Goal: Task Accomplishment & Management: Use online tool/utility

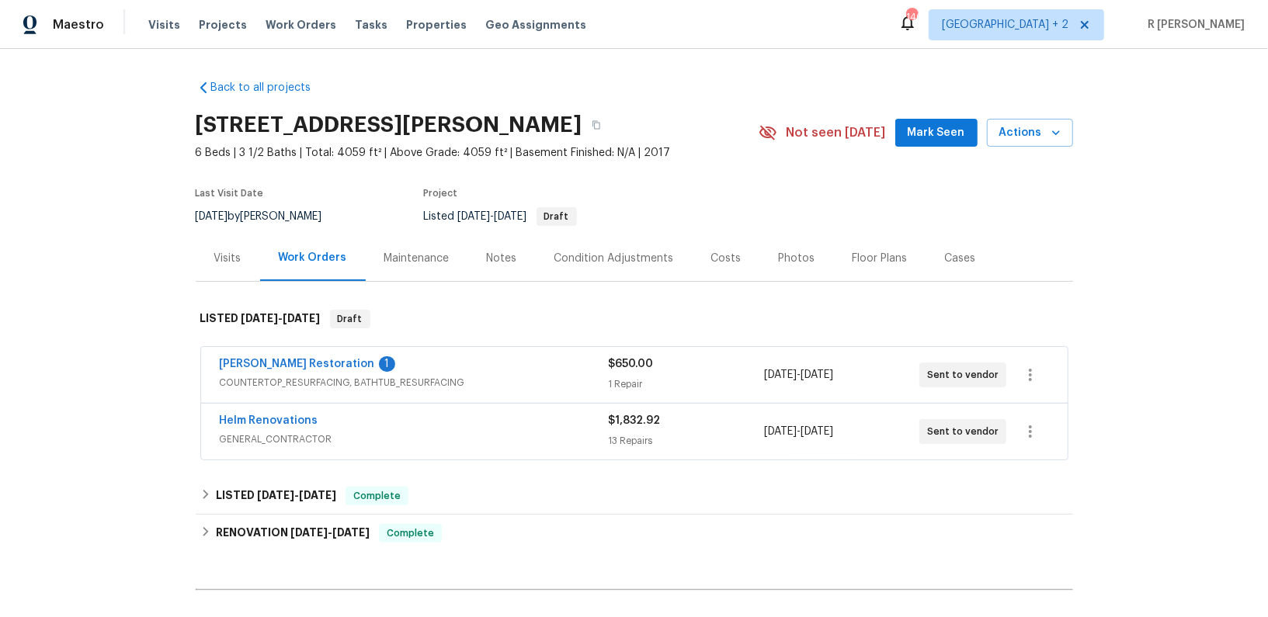
click at [220, 251] on div "Visits" at bounding box center [227, 259] width 27 height 16
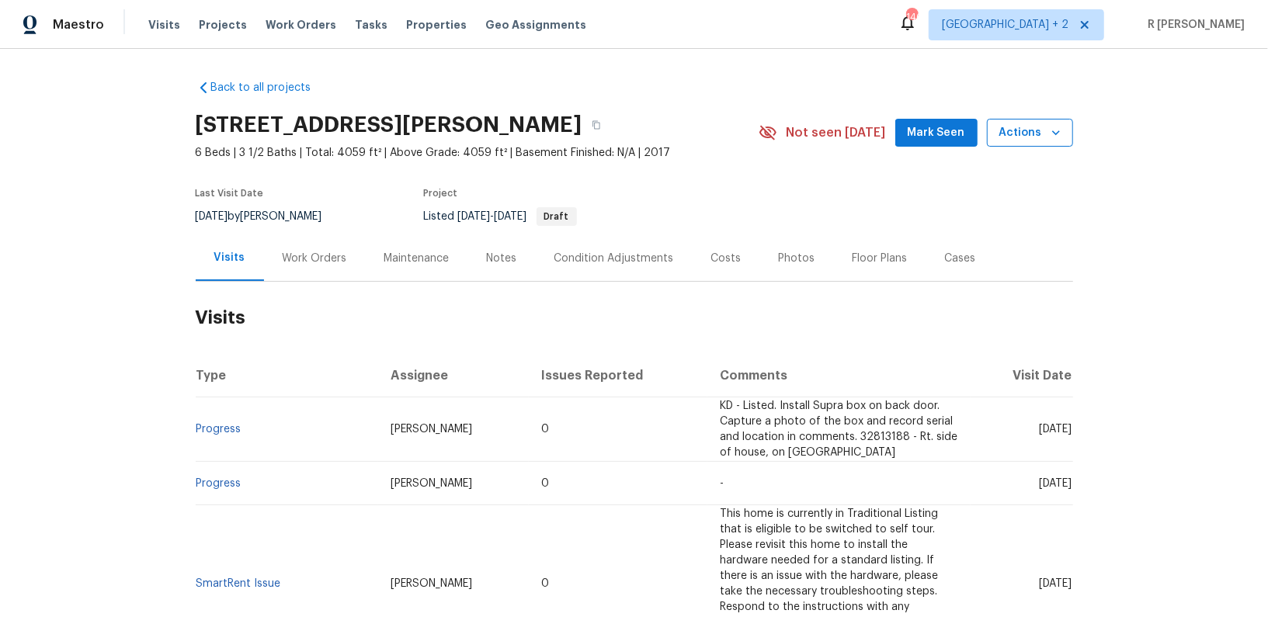
click at [1020, 138] on span "Actions" at bounding box center [1029, 132] width 61 height 19
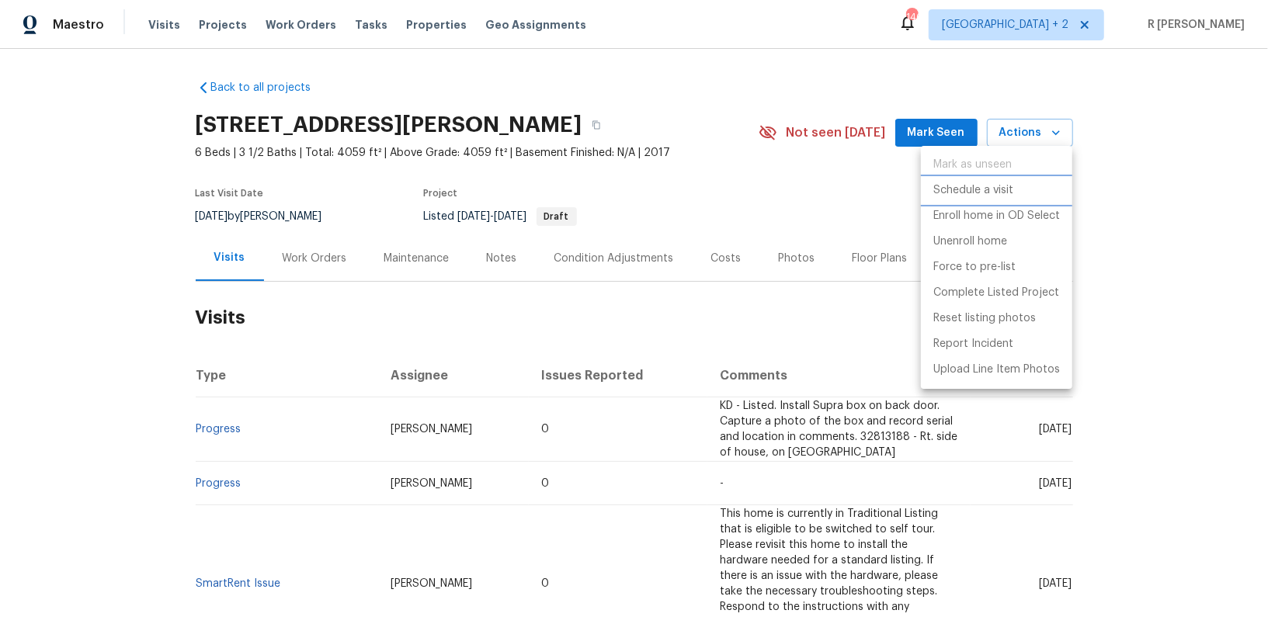
click at [974, 191] on p "Schedule a visit" at bounding box center [973, 190] width 80 height 16
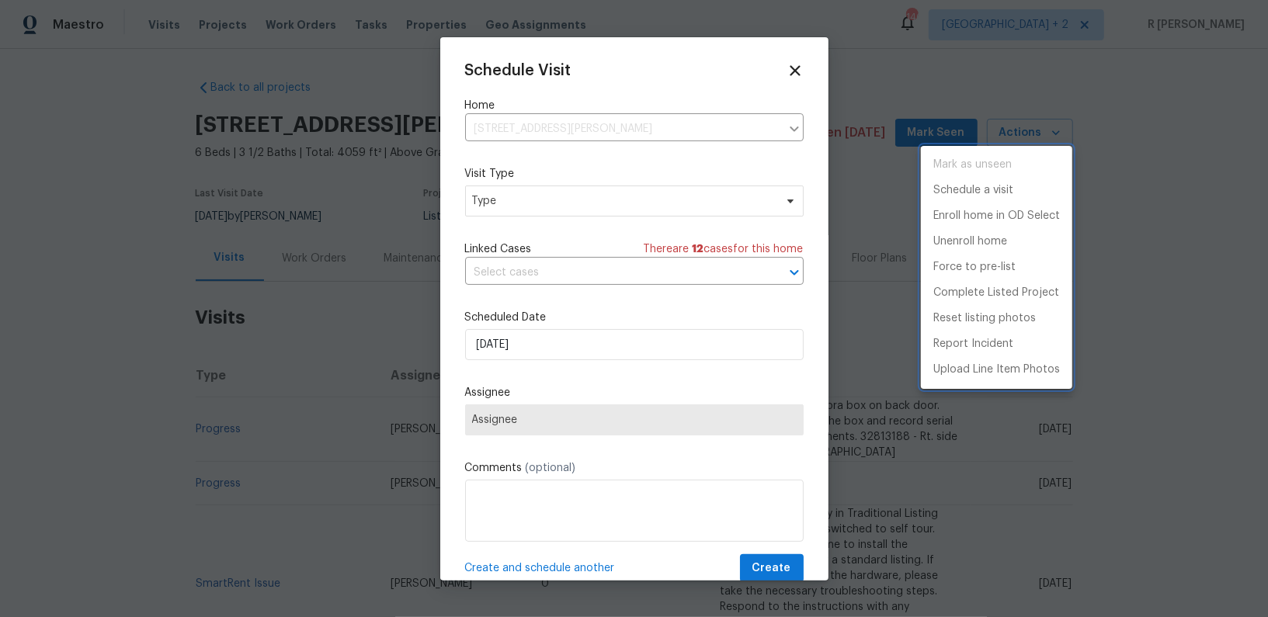
click at [538, 202] on div at bounding box center [634, 308] width 1268 height 617
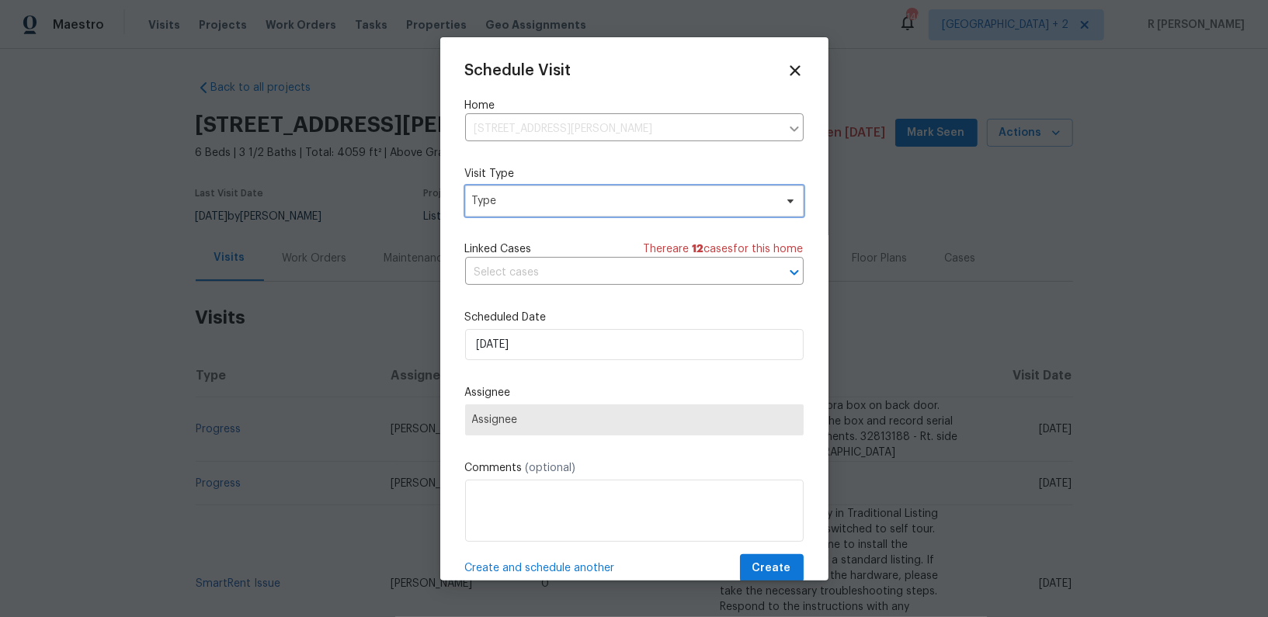
click at [538, 202] on span "Type" at bounding box center [623, 201] width 302 height 16
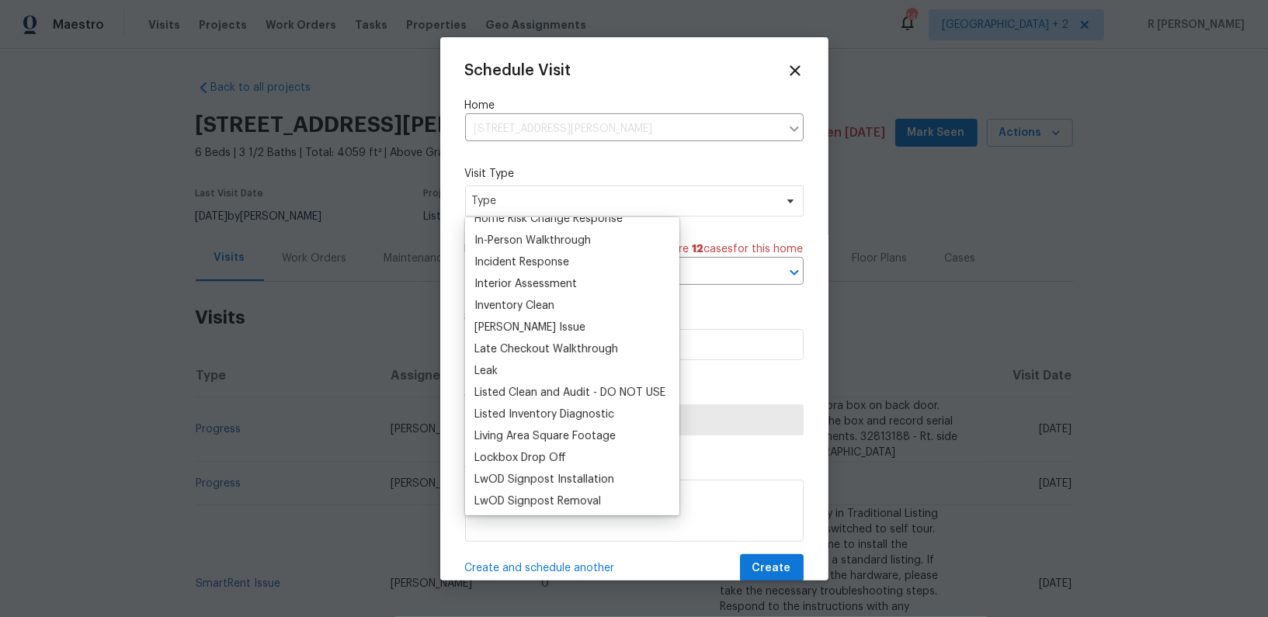
scroll to position [588, 0]
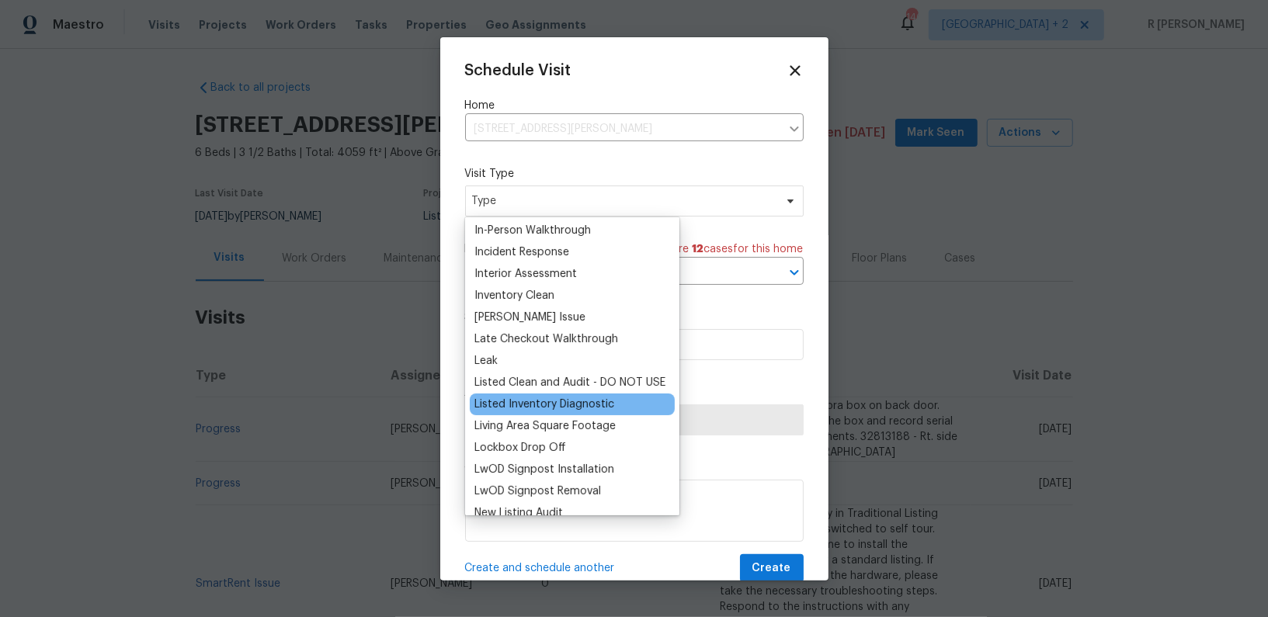
click at [518, 398] on div "Listed Inventory Diagnostic" at bounding box center [544, 405] width 140 height 16
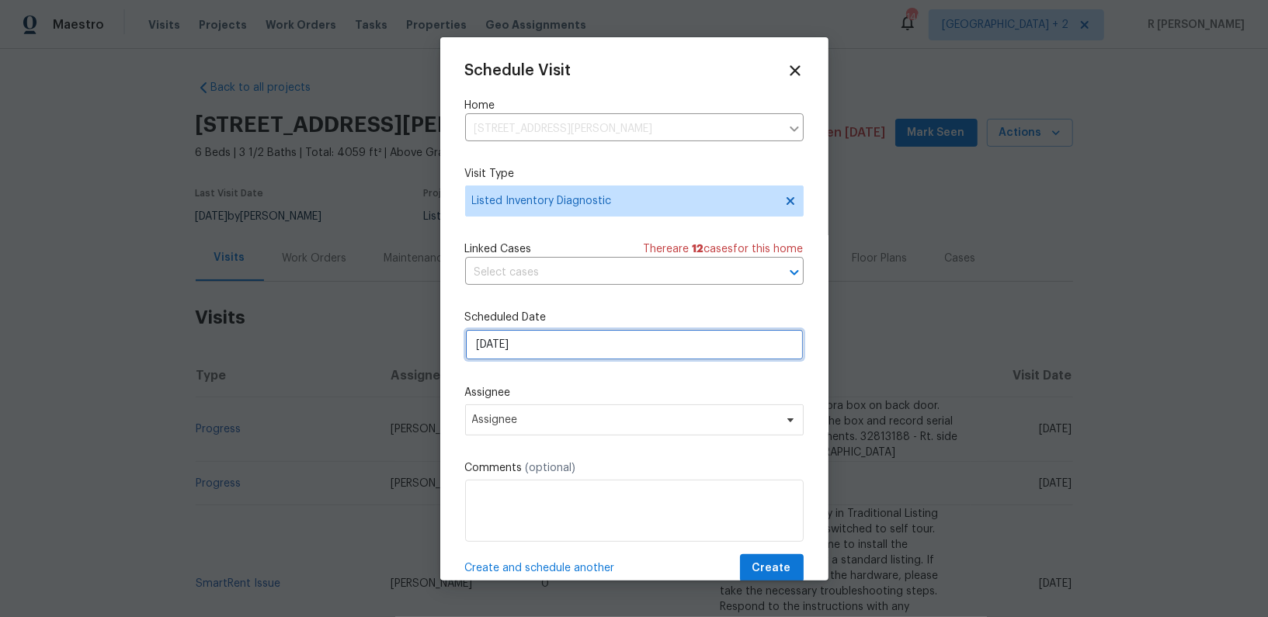
click at [530, 347] on input "[DATE]" at bounding box center [634, 344] width 339 height 31
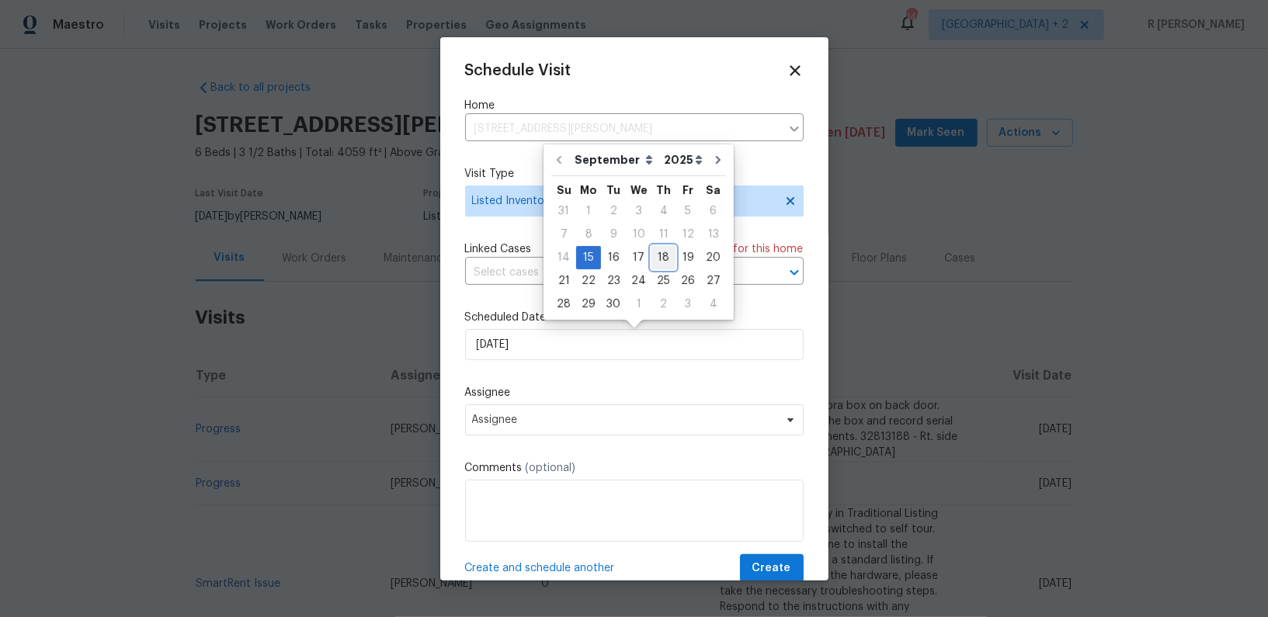
click at [651, 254] on div "18" at bounding box center [663, 258] width 24 height 22
type input "[DATE]"
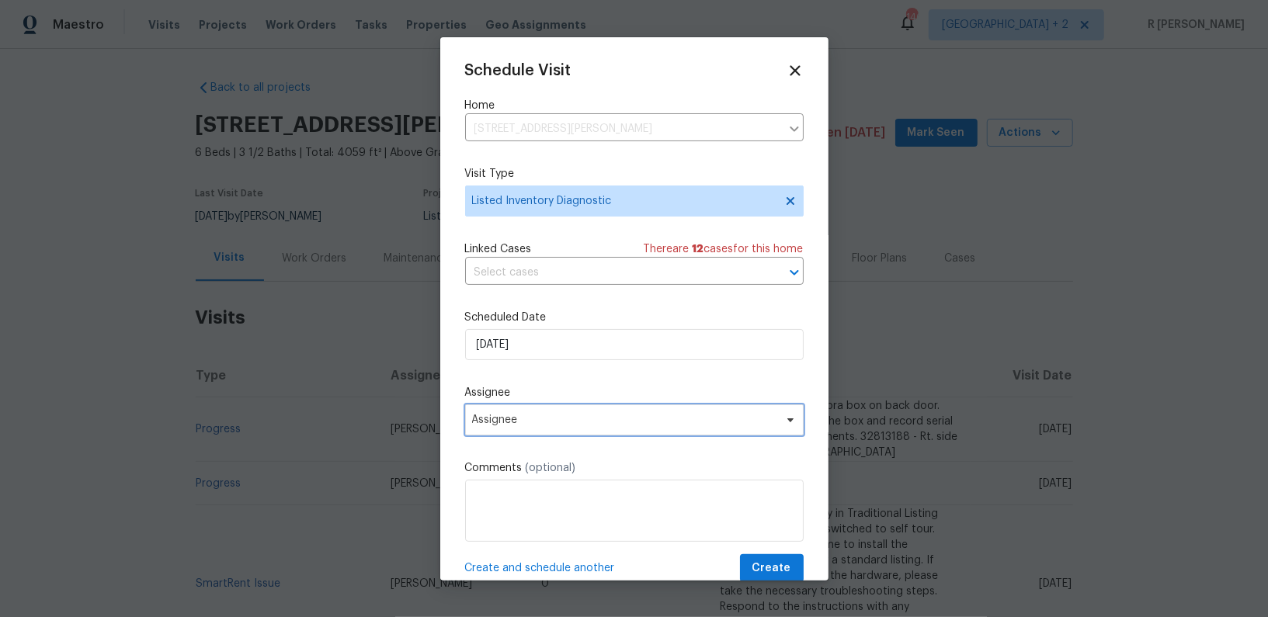
click at [557, 434] on span "Assignee" at bounding box center [634, 420] width 339 height 31
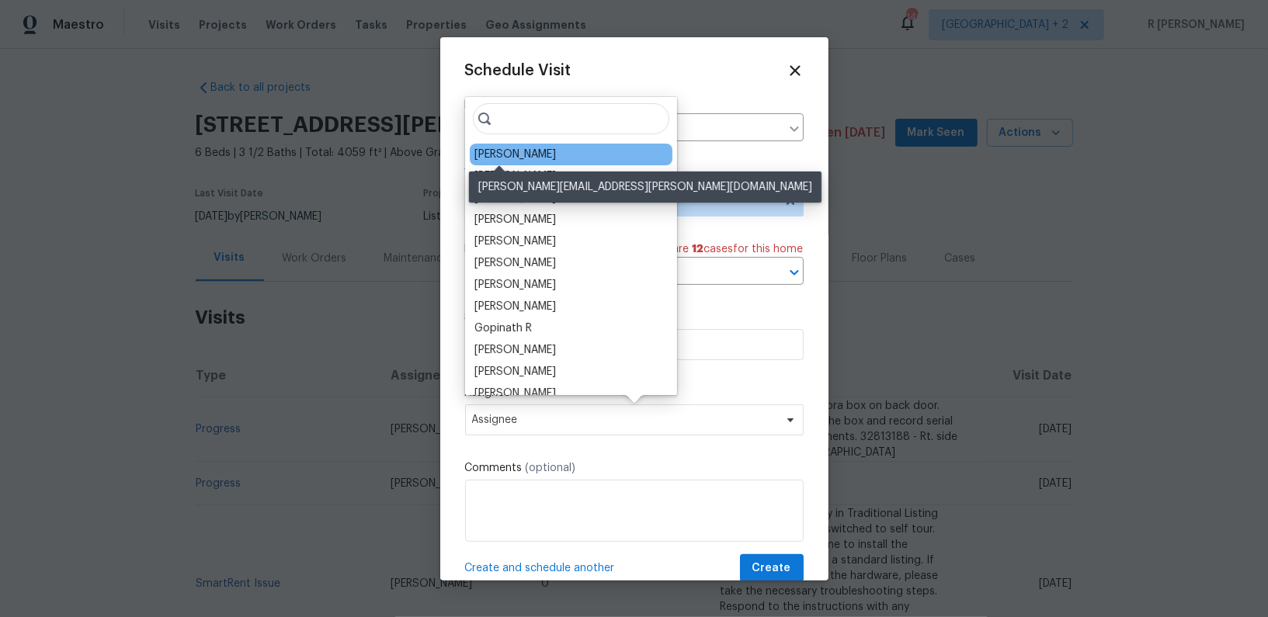
click at [515, 153] on div "Kati Dunn" at bounding box center [515, 155] width 82 height 16
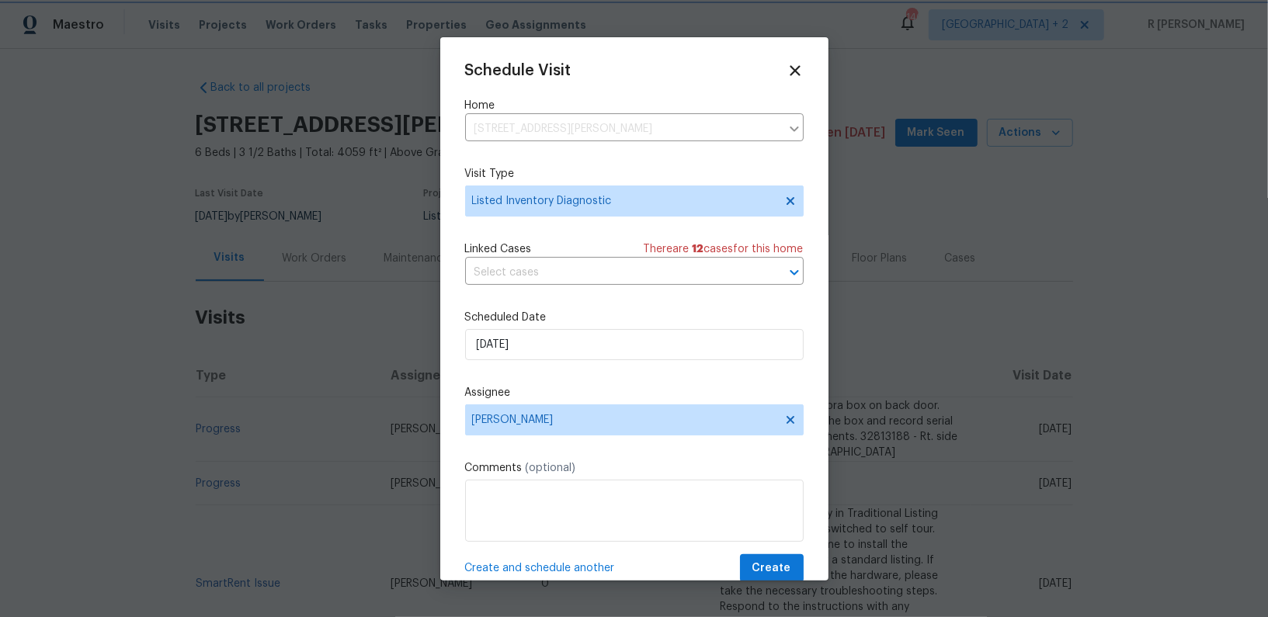
scroll to position [29, 0]
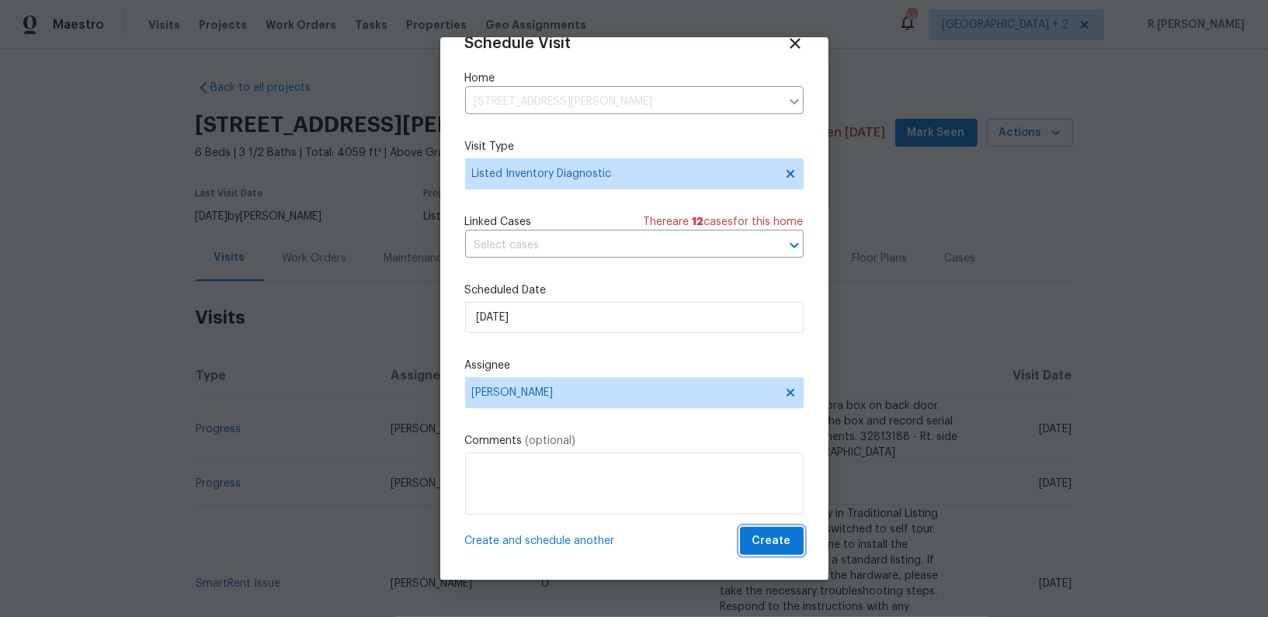
click at [780, 542] on span "Create" at bounding box center [771, 541] width 39 height 19
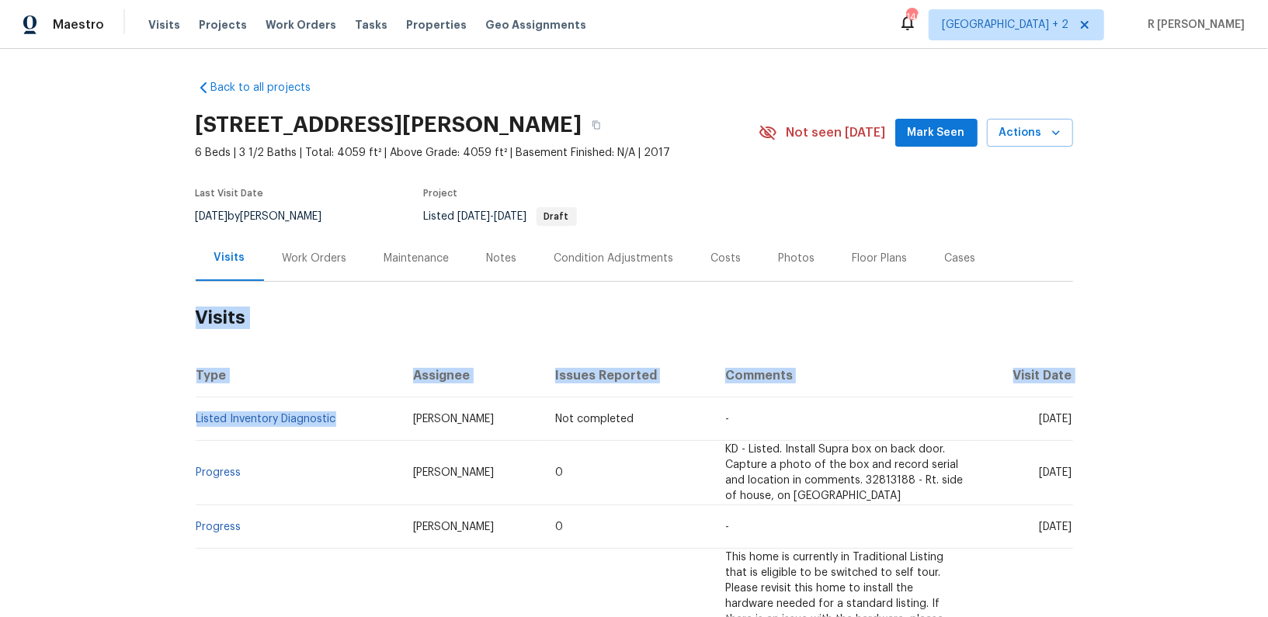
drag, startPoint x: 345, startPoint y: 416, endPoint x: 184, endPoint y: 419, distance: 160.7
click at [184, 419] on div "Back to all projects 873 Sunseeker Dr, Chapin, SC 29036 6 Beds | 3 1/2 Baths | …" at bounding box center [634, 333] width 1268 height 568
drag, startPoint x: 346, startPoint y: 424, endPoint x: 193, endPoint y: 422, distance: 153.0
click at [193, 422] on div "Back to all projects 873 Sunseeker Dr, Chapin, SC 29036 6 Beds | 3 1/2 Baths | …" at bounding box center [634, 333] width 1268 height 568
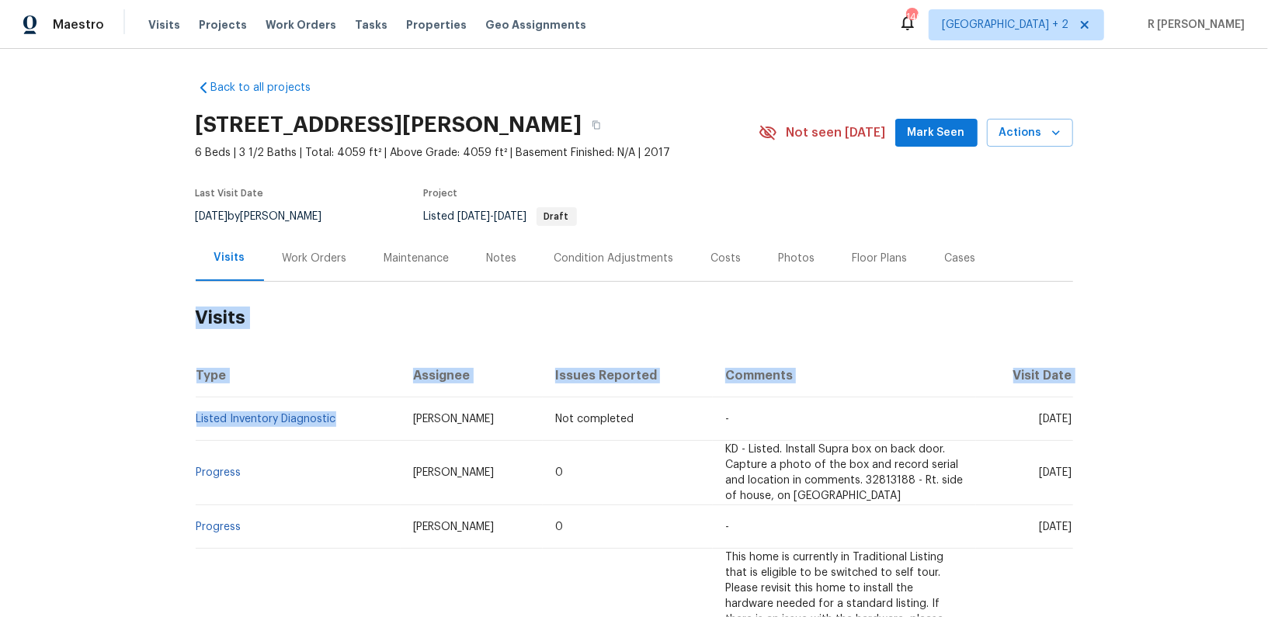
click at [351, 428] on td "Listed Inventory Diagnostic" at bounding box center [298, 419] width 205 height 43
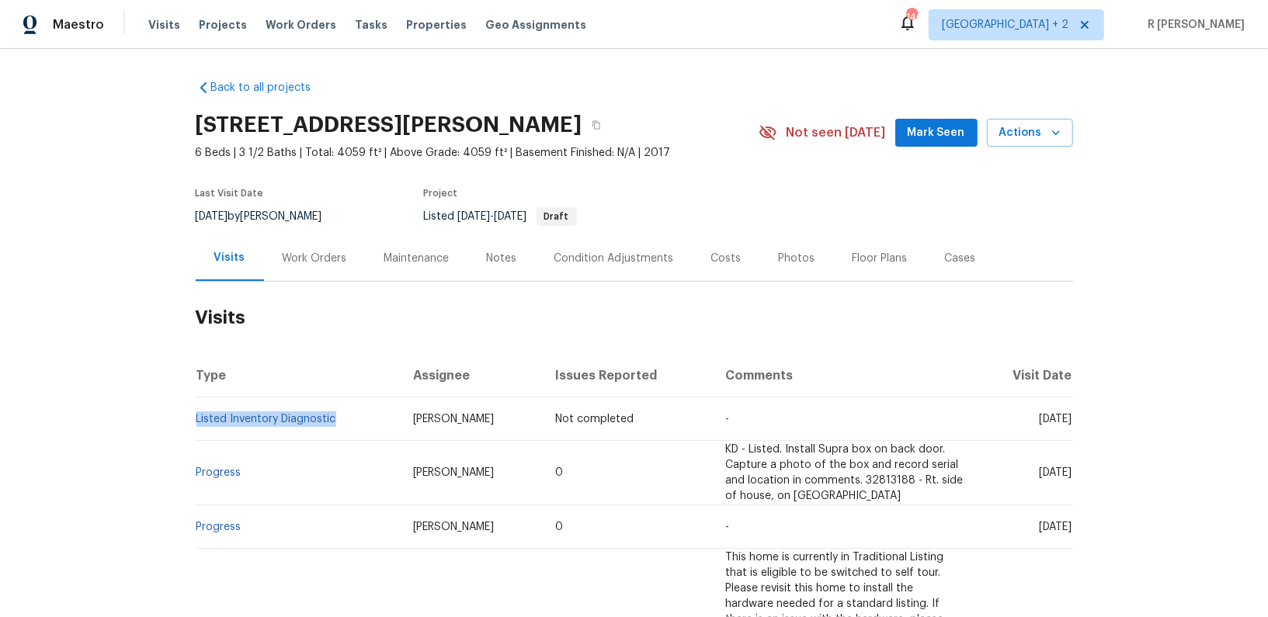
drag, startPoint x: 350, startPoint y: 426, endPoint x: 195, endPoint y: 426, distance: 155.3
click at [196, 426] on td "Listed Inventory Diagnostic" at bounding box center [298, 419] width 205 height 43
copy link "Listed Inventory Diagnostic"
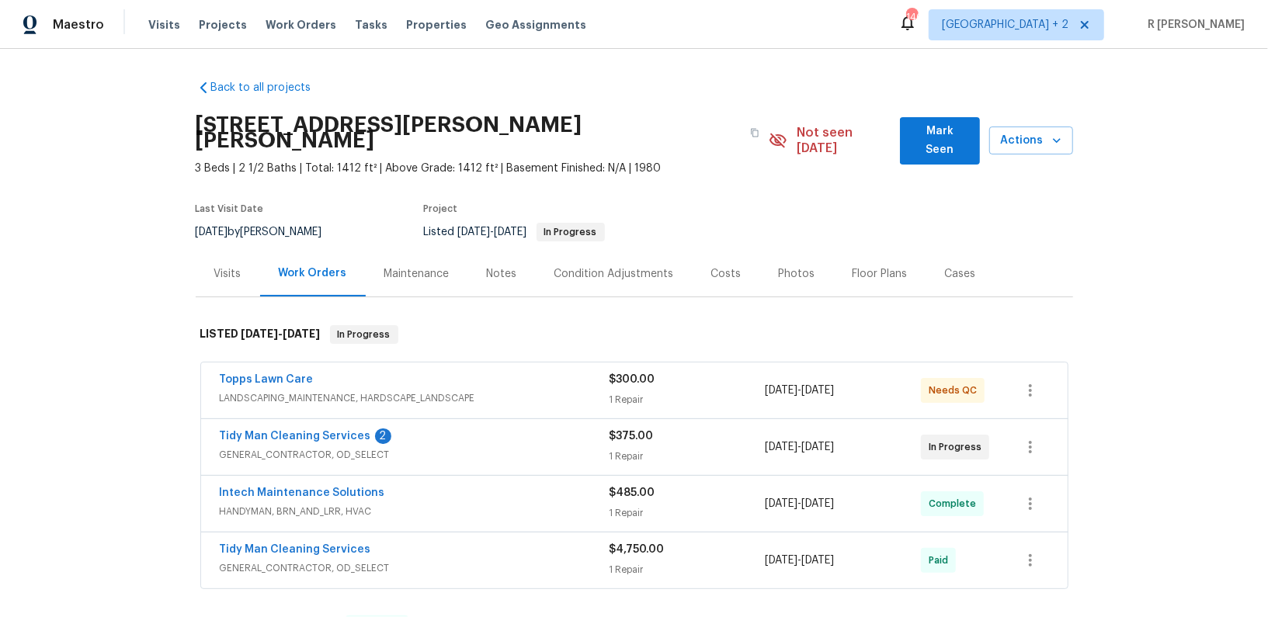
click at [256, 259] on div "Visits" at bounding box center [228, 274] width 64 height 46
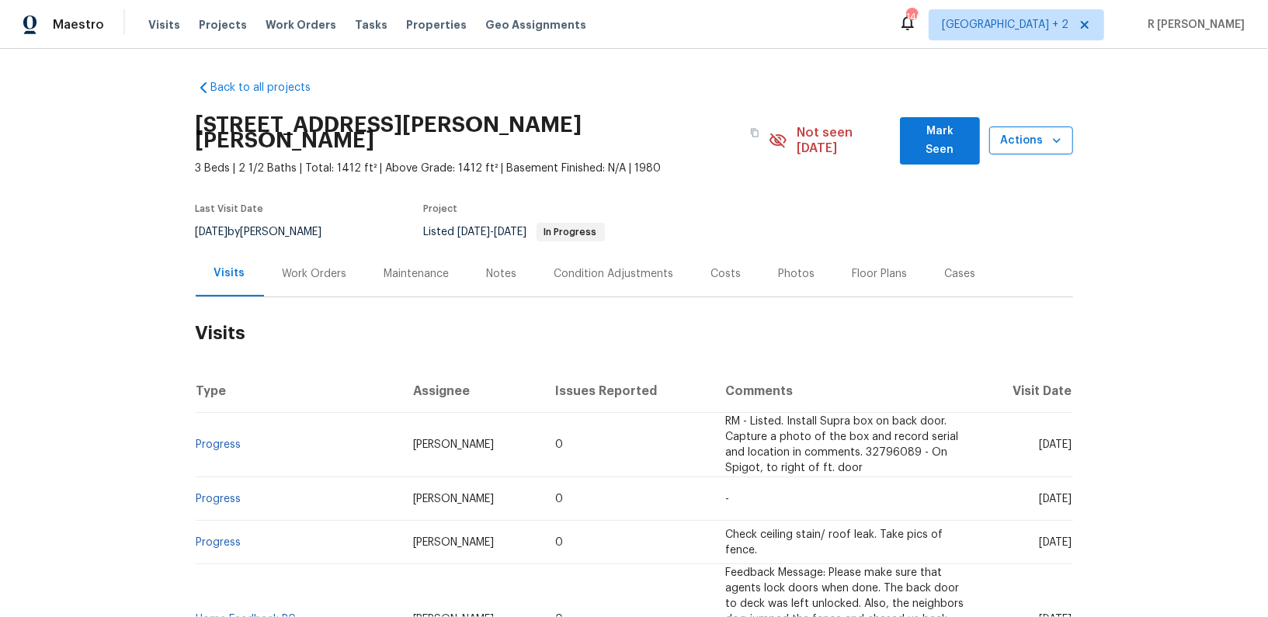
click at [1050, 133] on icon "button" at bounding box center [1057, 141] width 16 height 16
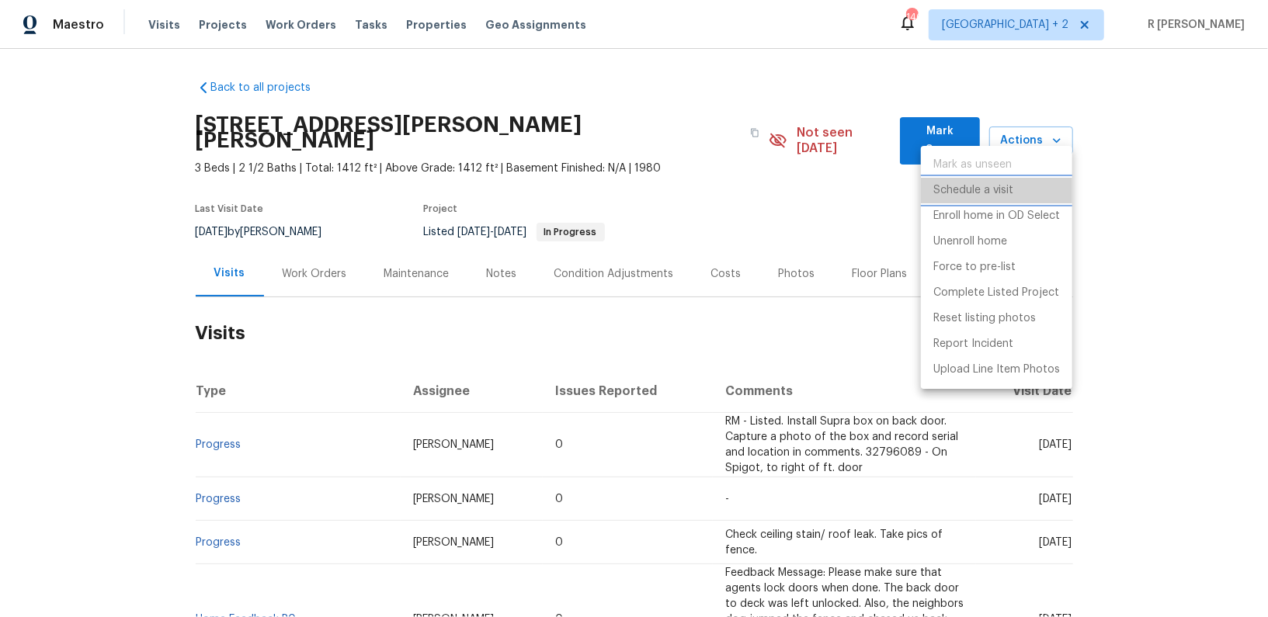
click at [965, 193] on p "Schedule a visit" at bounding box center [973, 190] width 80 height 16
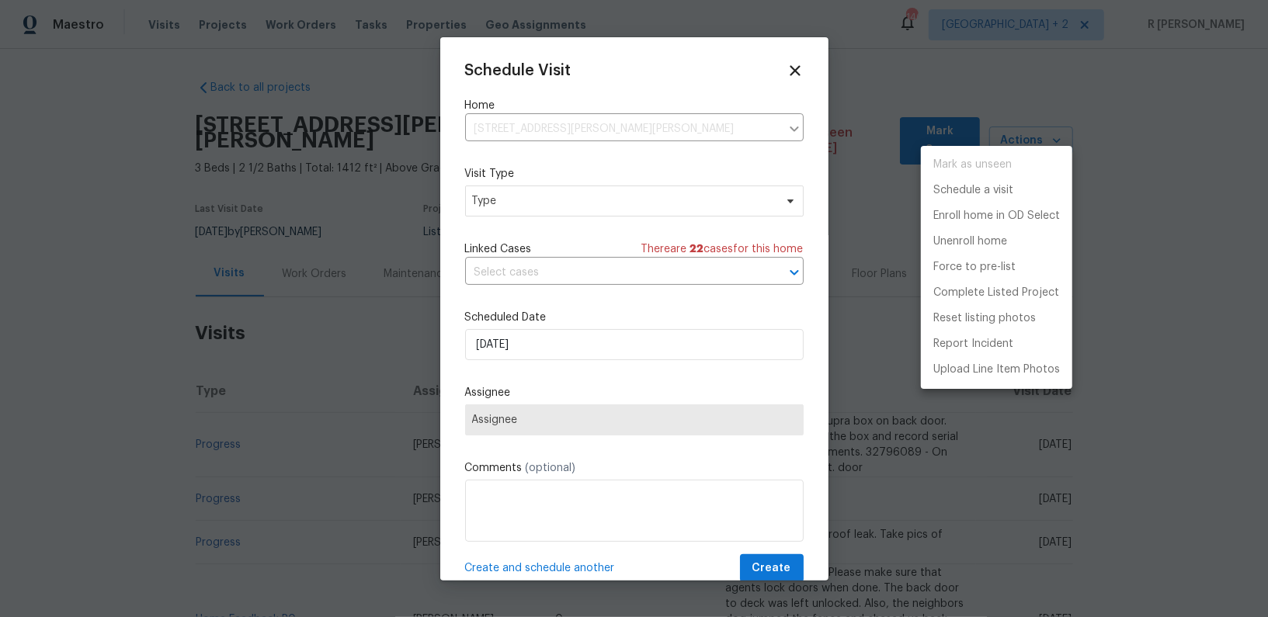
click at [538, 194] on div at bounding box center [634, 308] width 1268 height 617
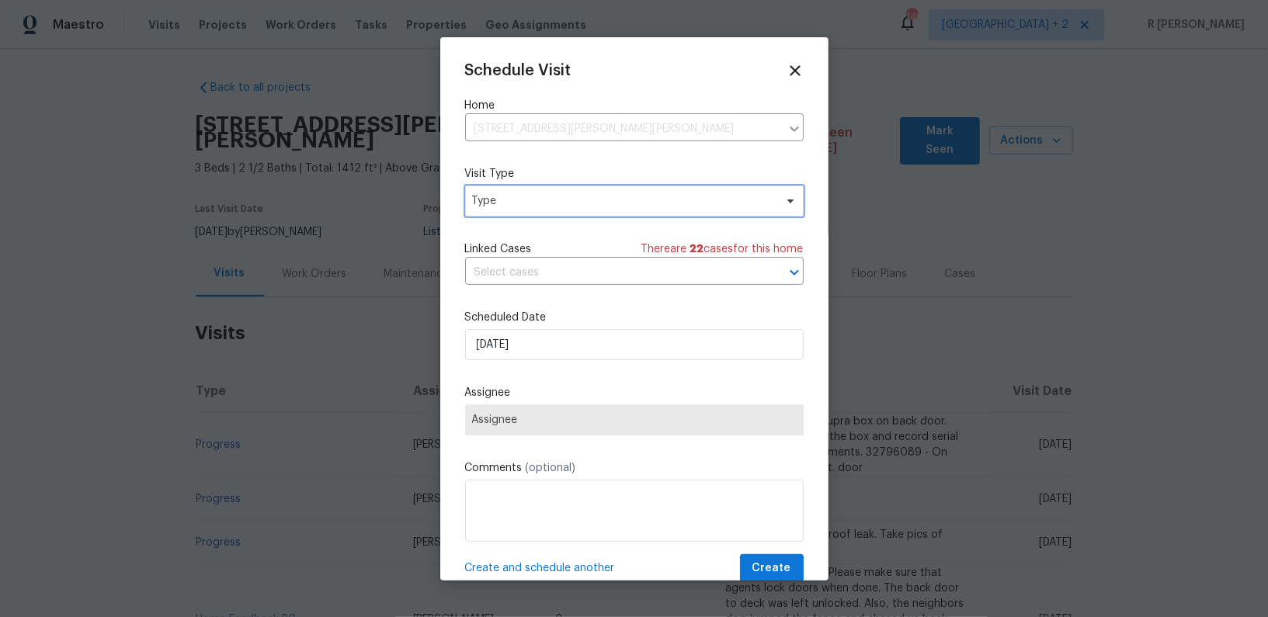
click at [533, 203] on span "Type" at bounding box center [623, 201] width 302 height 16
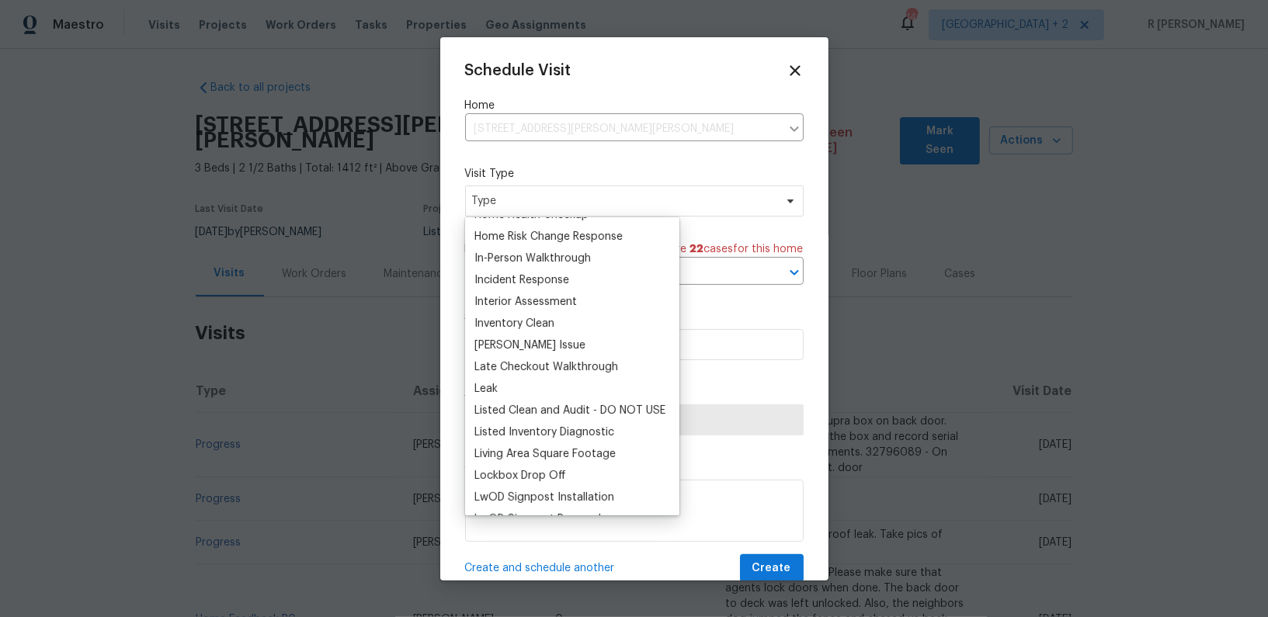
scroll to position [589, 0]
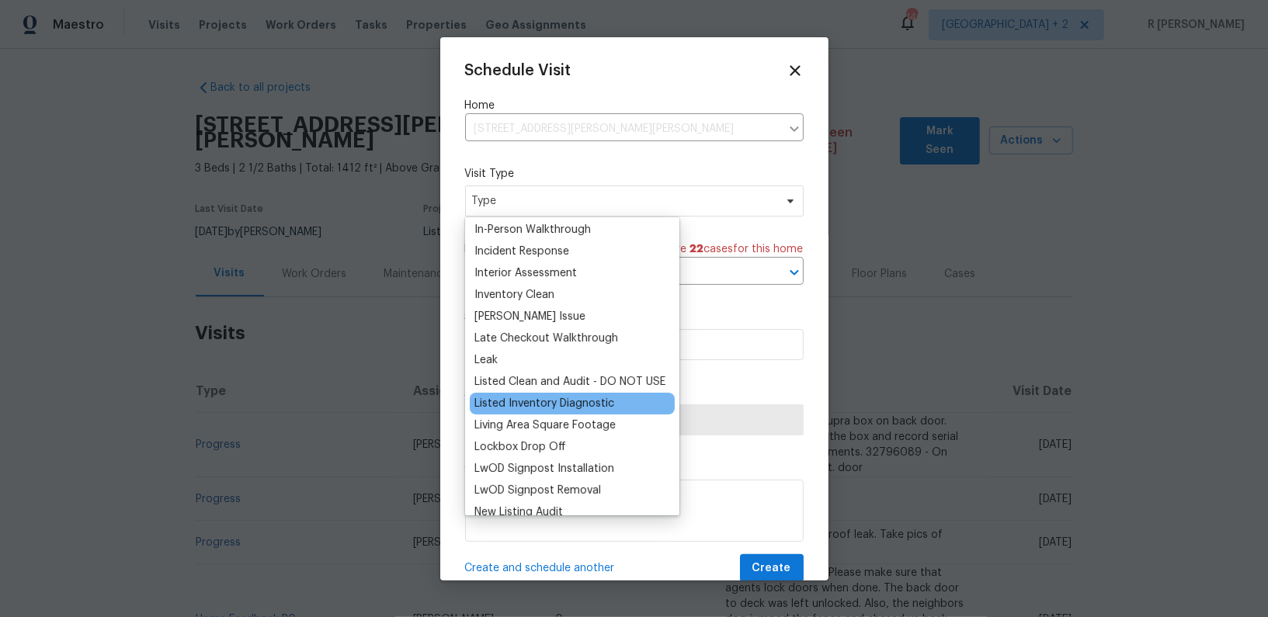
click at [518, 400] on div "Listed Inventory Diagnostic" at bounding box center [544, 404] width 140 height 16
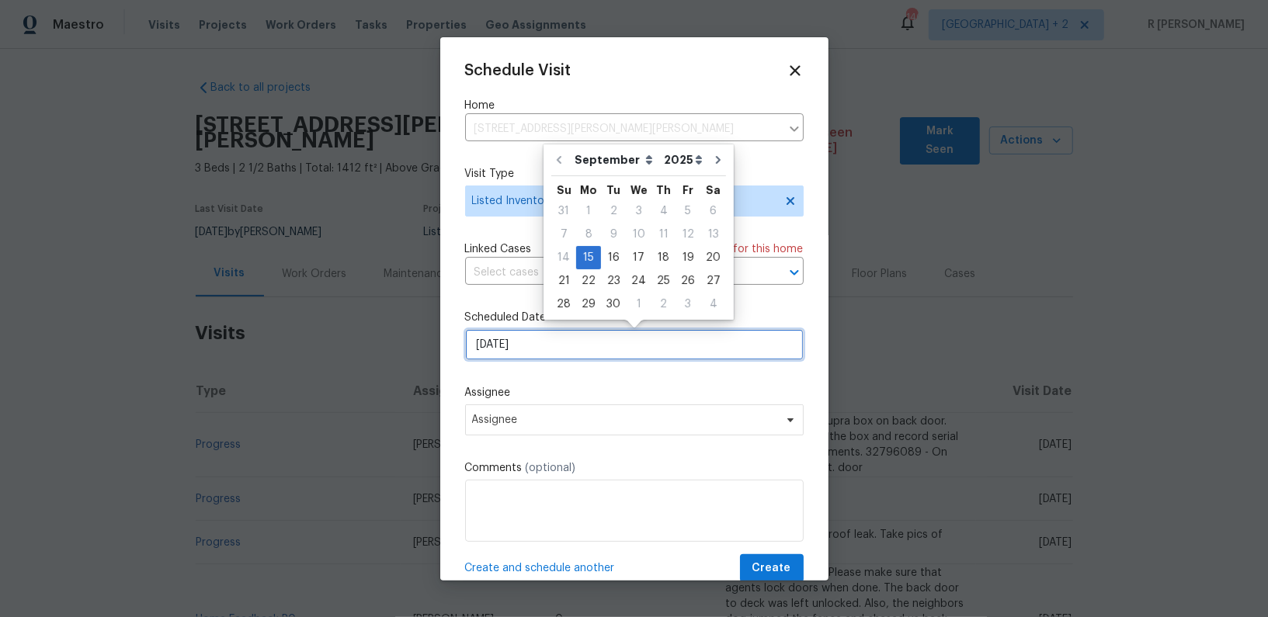
click at [519, 343] on input "[DATE]" at bounding box center [634, 344] width 339 height 31
click at [651, 259] on div "18" at bounding box center [663, 258] width 24 height 22
type input "[DATE]"
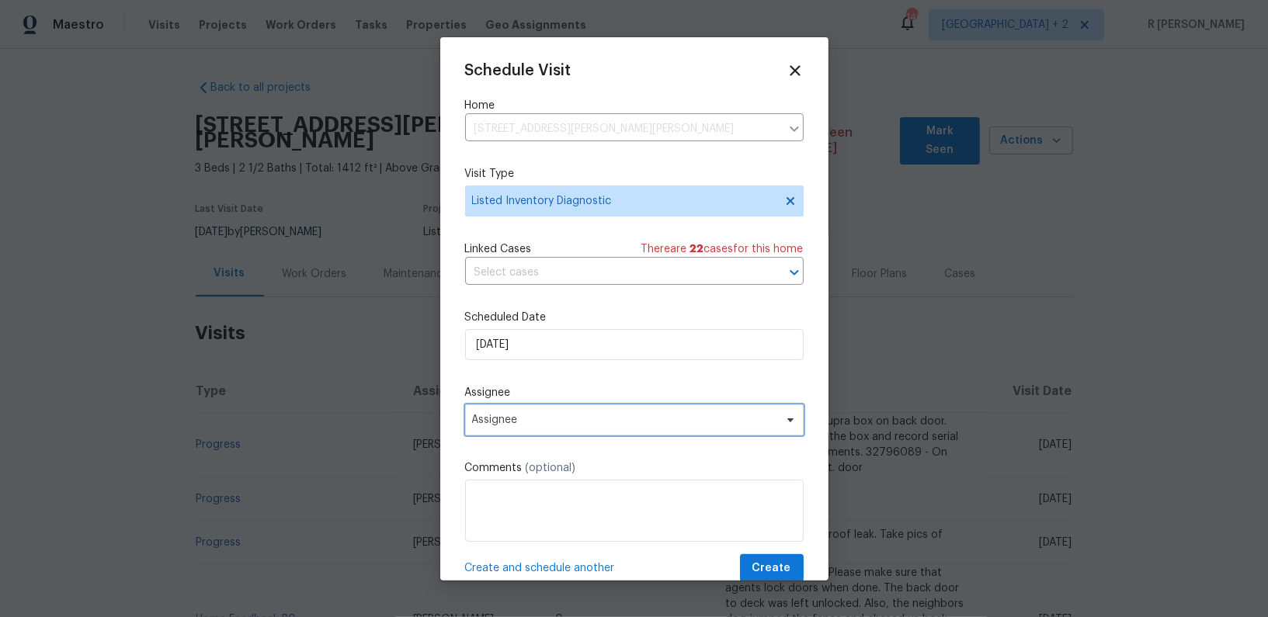
click at [599, 428] on span "Assignee" at bounding box center [634, 420] width 339 height 31
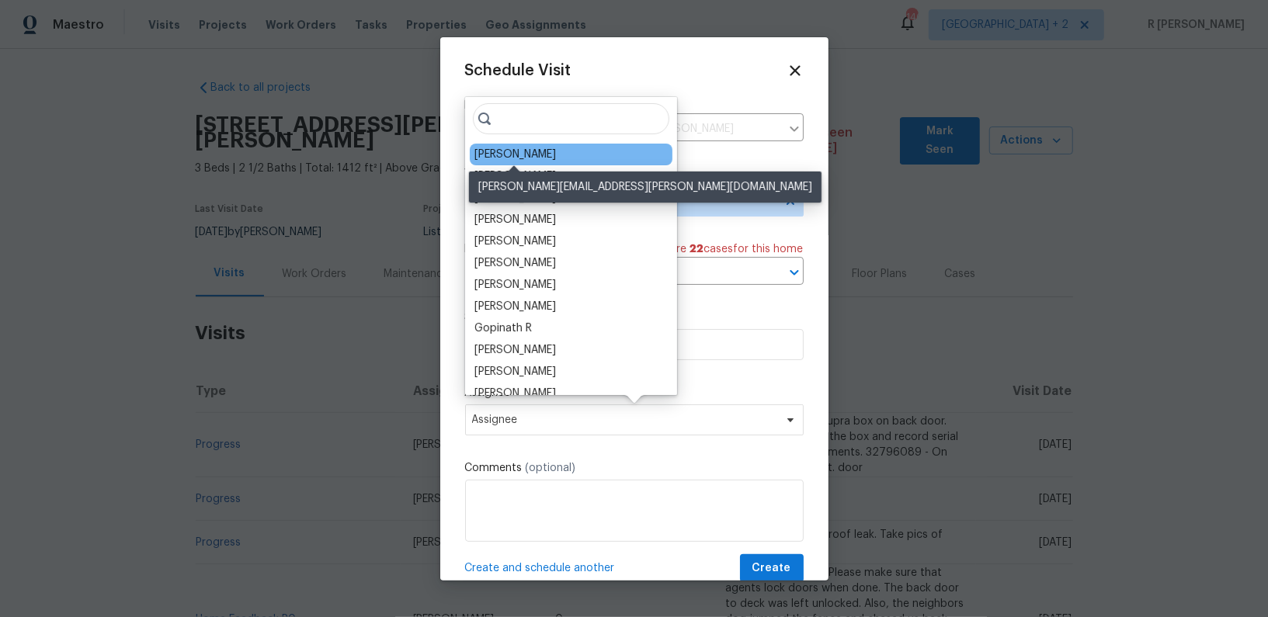
click at [539, 159] on div "Ryan Middleton" at bounding box center [515, 155] width 82 height 16
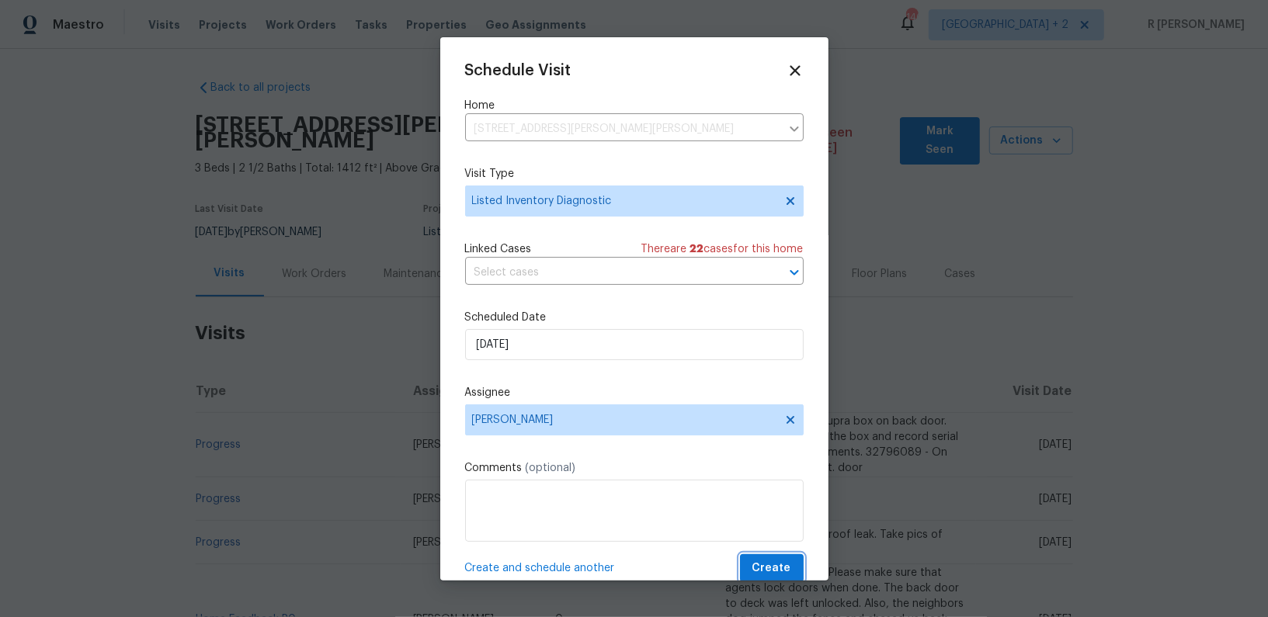
click at [786, 571] on span "Create" at bounding box center [771, 568] width 39 height 19
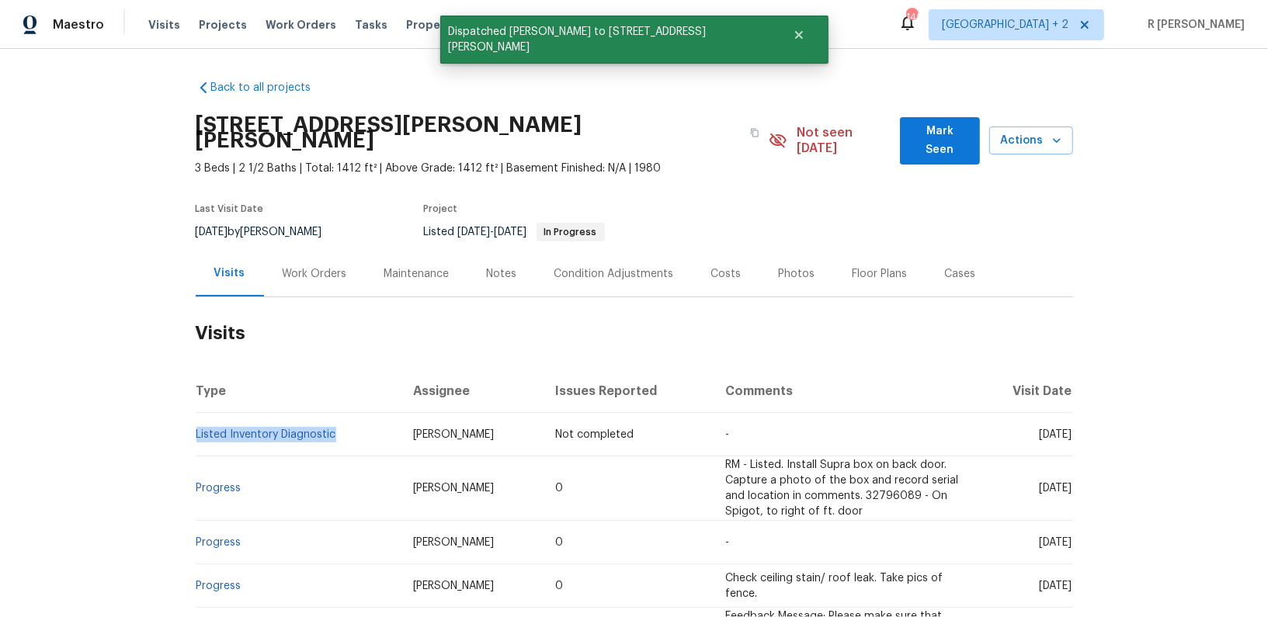
drag, startPoint x: 355, startPoint y: 419, endPoint x: 200, endPoint y: 408, distance: 155.7
click at [200, 413] on td "Listed Inventory Diagnostic" at bounding box center [298, 434] width 205 height 43
copy link "Listed Inventory Diagnostic"
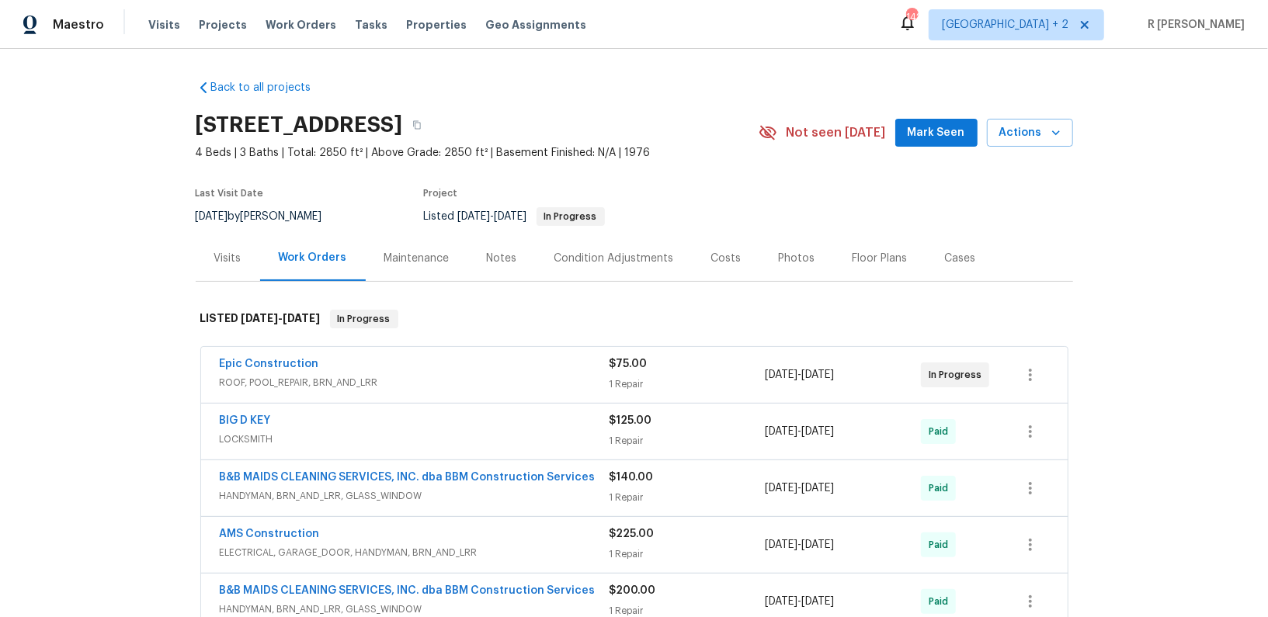
click at [214, 248] on div "Visits" at bounding box center [228, 258] width 64 height 46
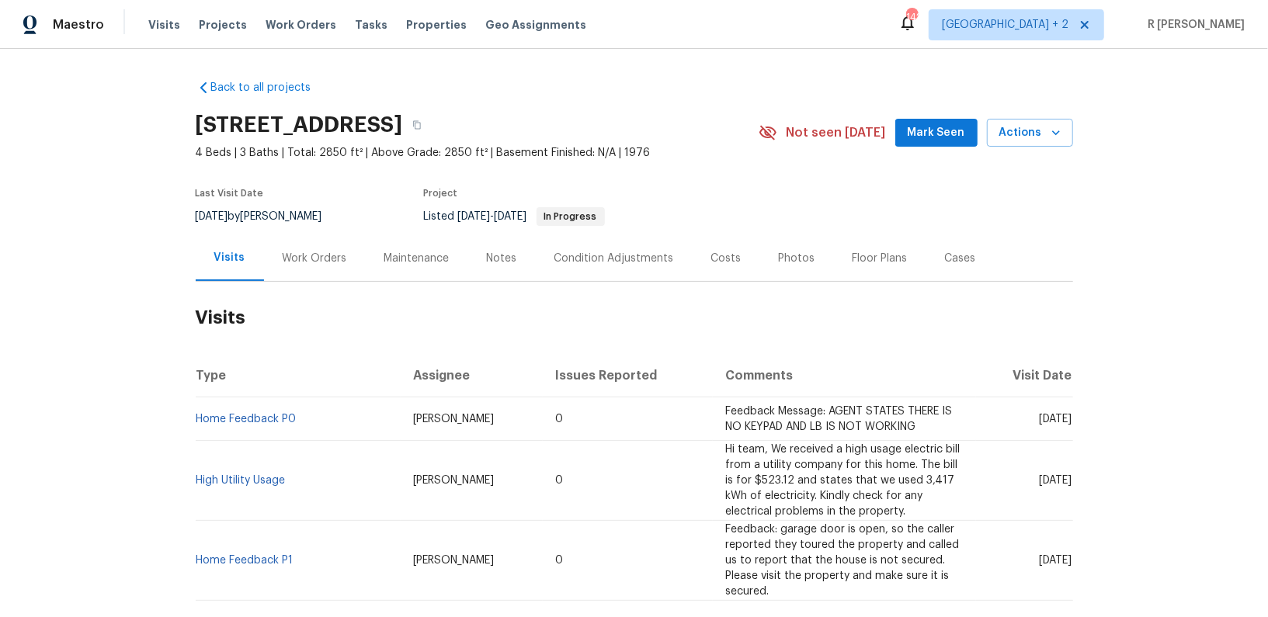
click at [214, 248] on div "Visits" at bounding box center [230, 258] width 68 height 46
click at [1055, 128] on icon "button" at bounding box center [1056, 133] width 16 height 16
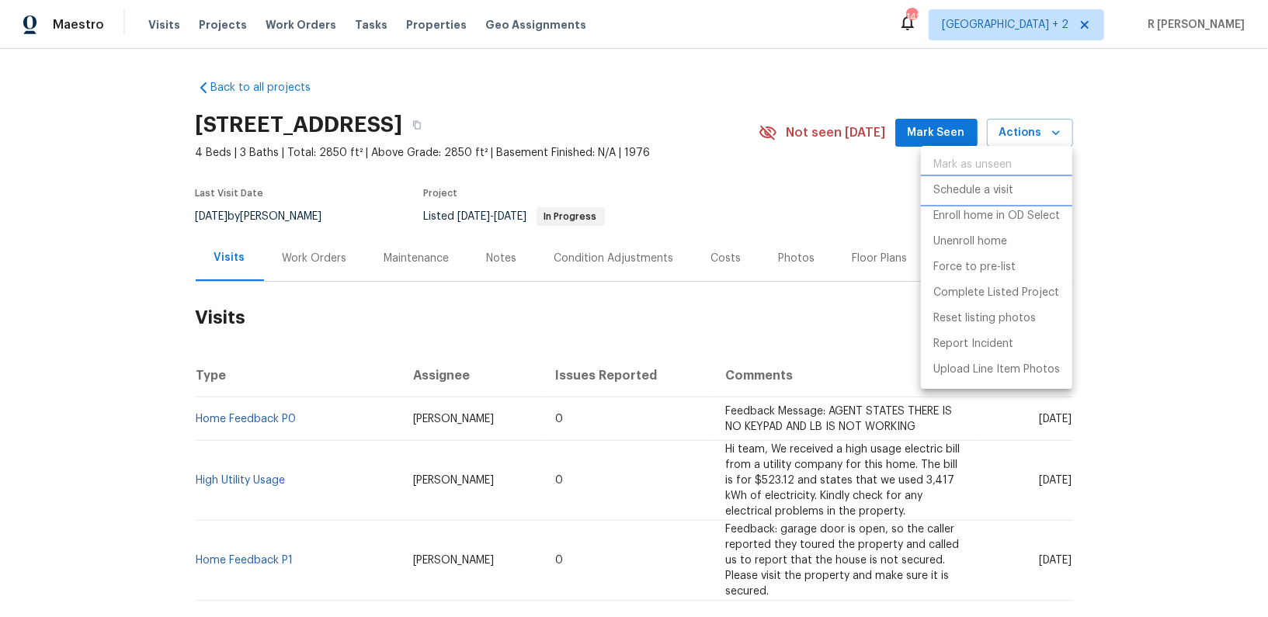
click at [978, 178] on li "Schedule a visit" at bounding box center [996, 191] width 151 height 26
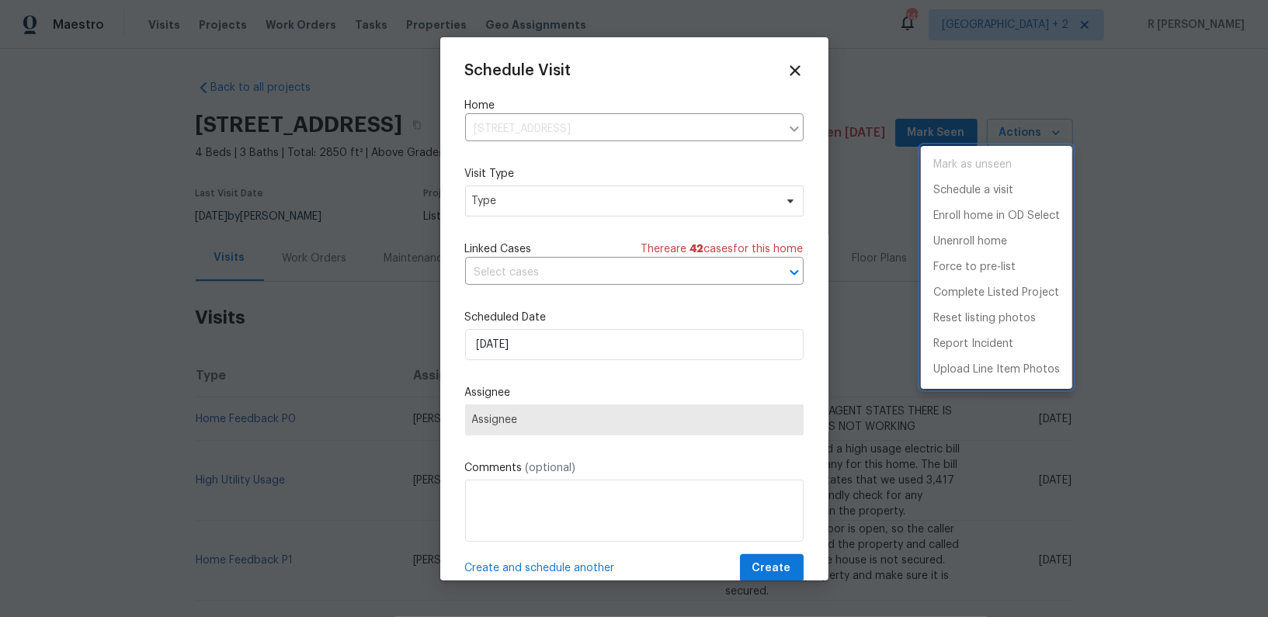
click at [545, 207] on div at bounding box center [634, 308] width 1268 height 617
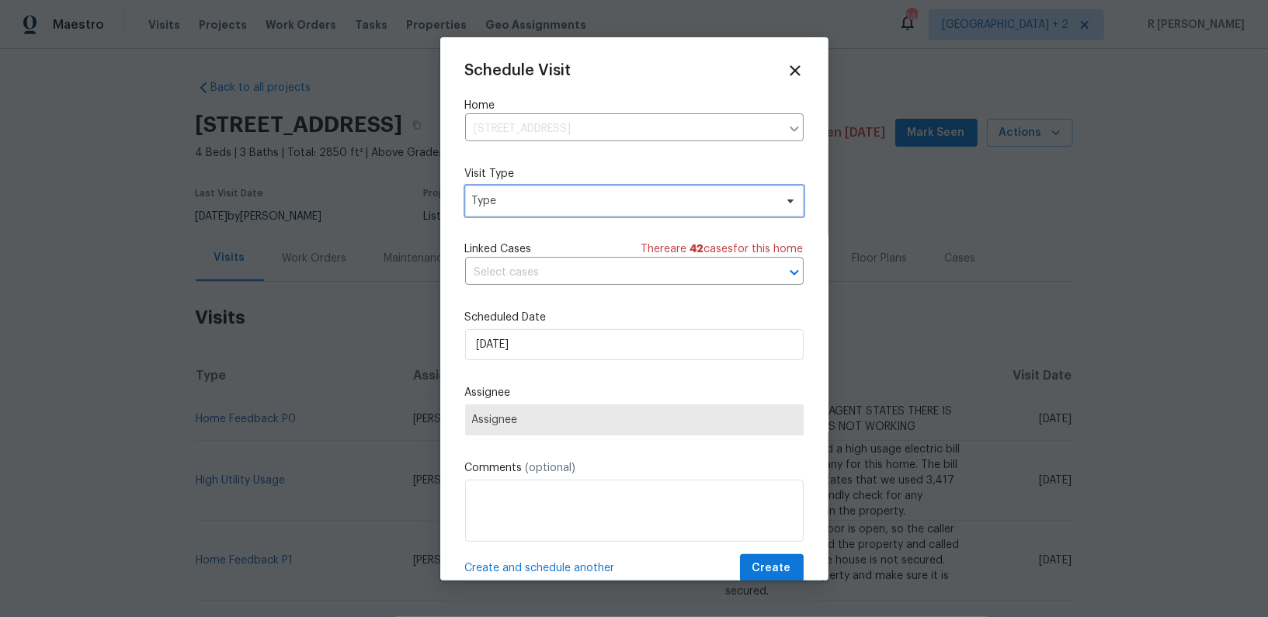
click at [545, 207] on span "Type" at bounding box center [623, 201] width 302 height 16
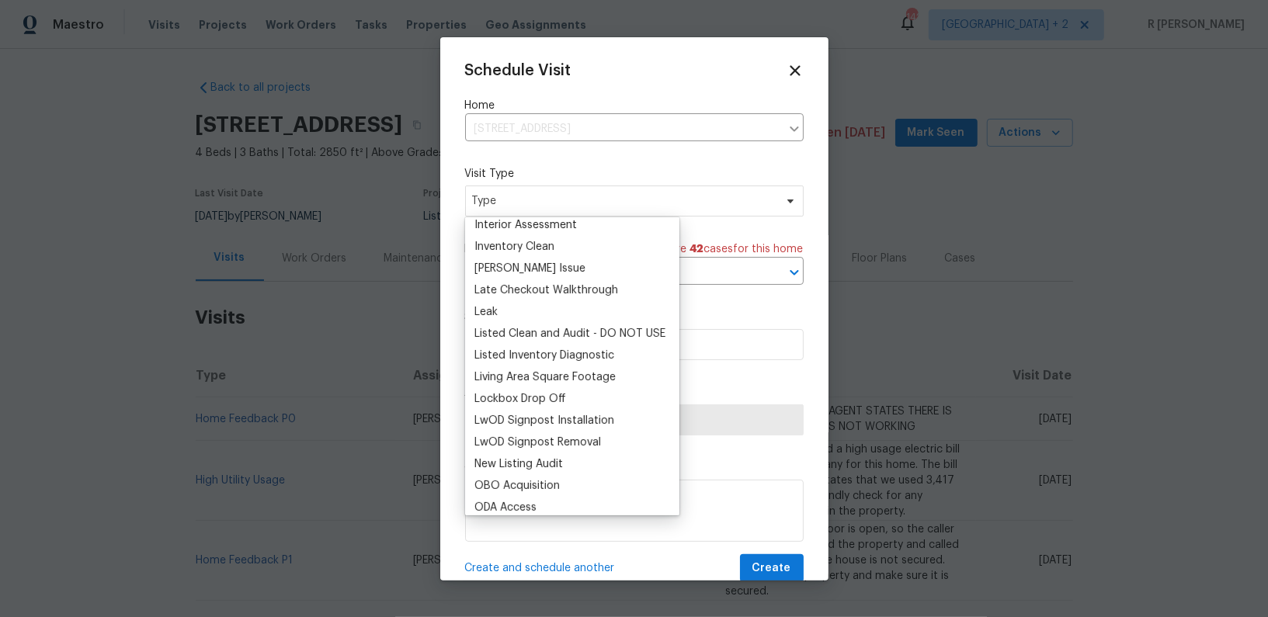
scroll to position [631, 0]
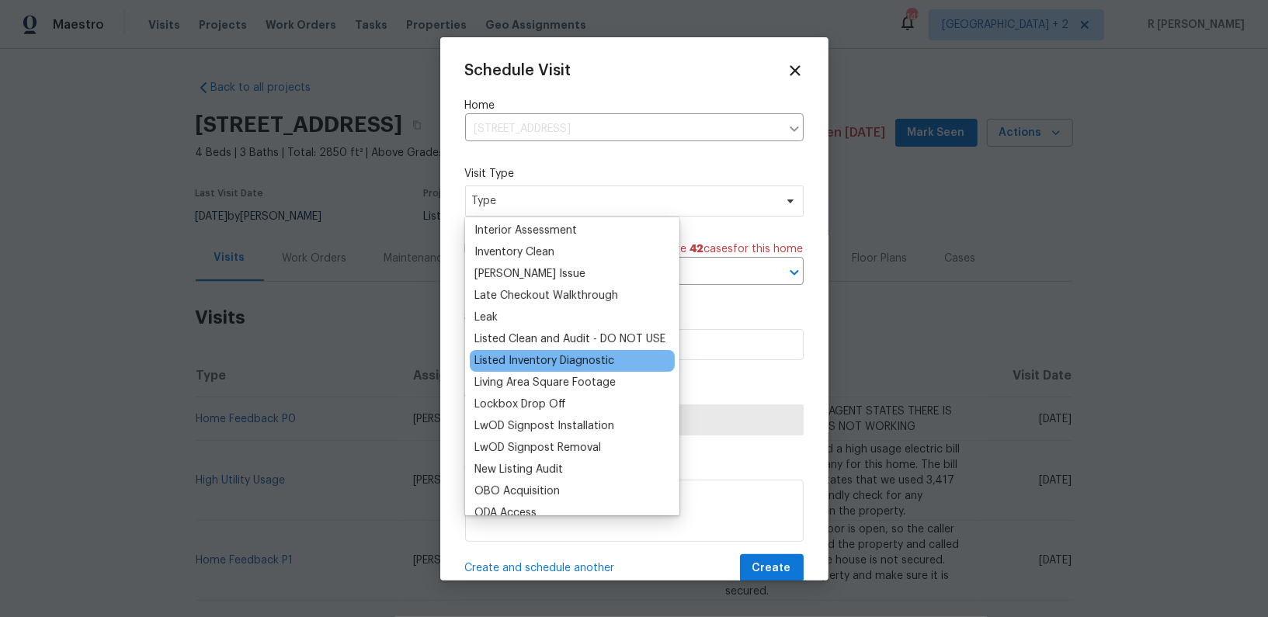
click at [543, 369] on div "Listed Inventory Diagnostic" at bounding box center [572, 361] width 205 height 22
click at [543, 363] on div "Listed Inventory Diagnostic" at bounding box center [544, 361] width 140 height 16
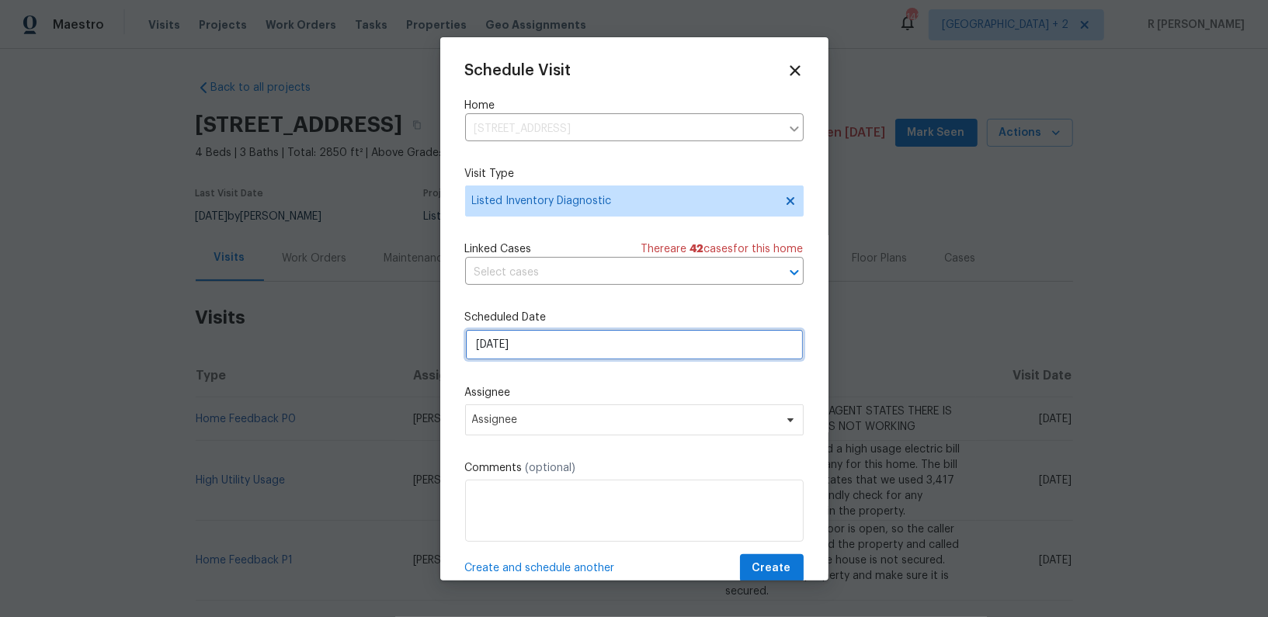
click at [512, 338] on input "[DATE]" at bounding box center [634, 344] width 339 height 31
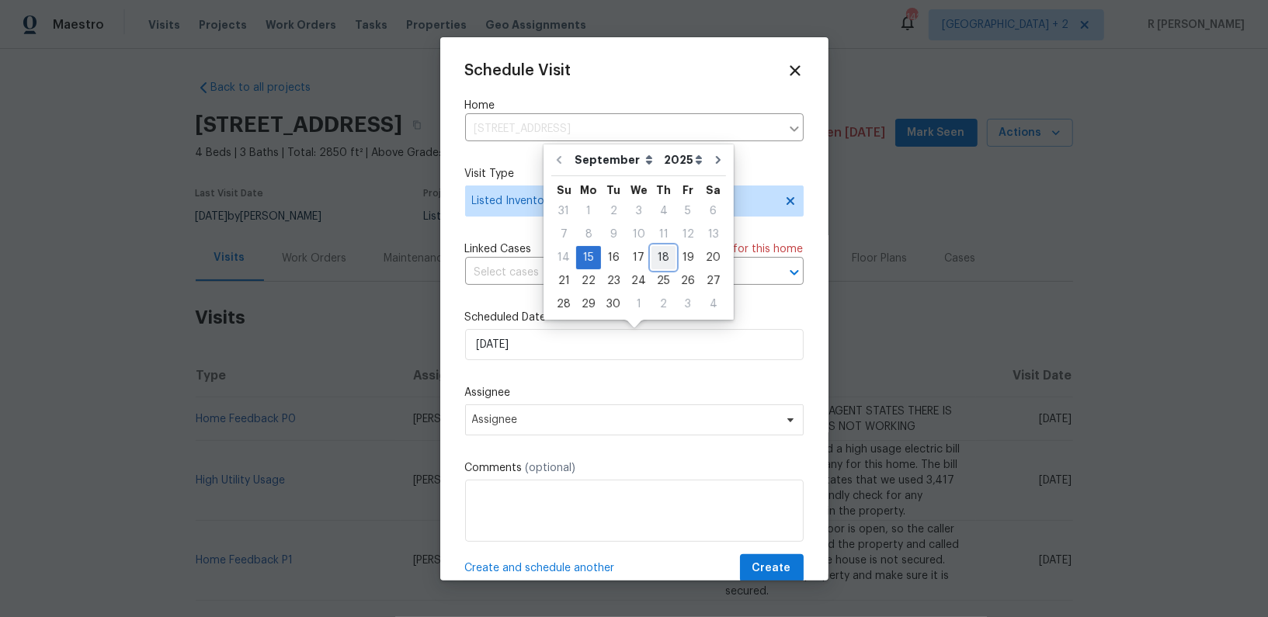
click at [665, 256] on div "18" at bounding box center [663, 258] width 24 height 22
type input "[DATE]"
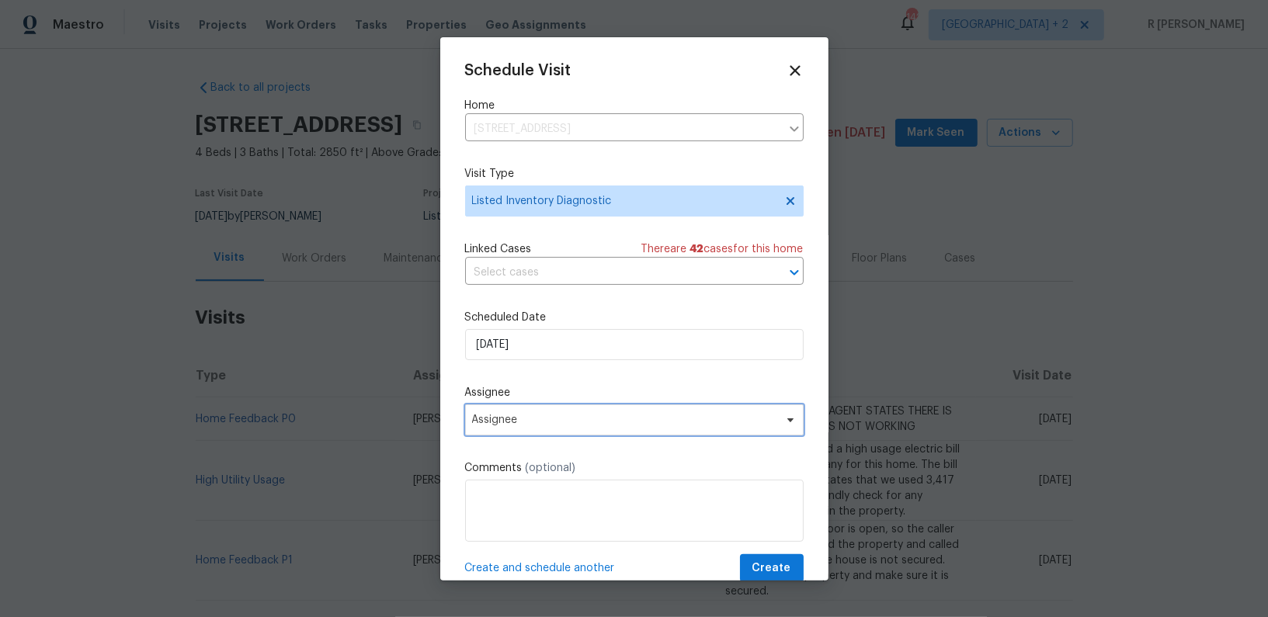
click at [630, 425] on span "Assignee" at bounding box center [624, 420] width 304 height 12
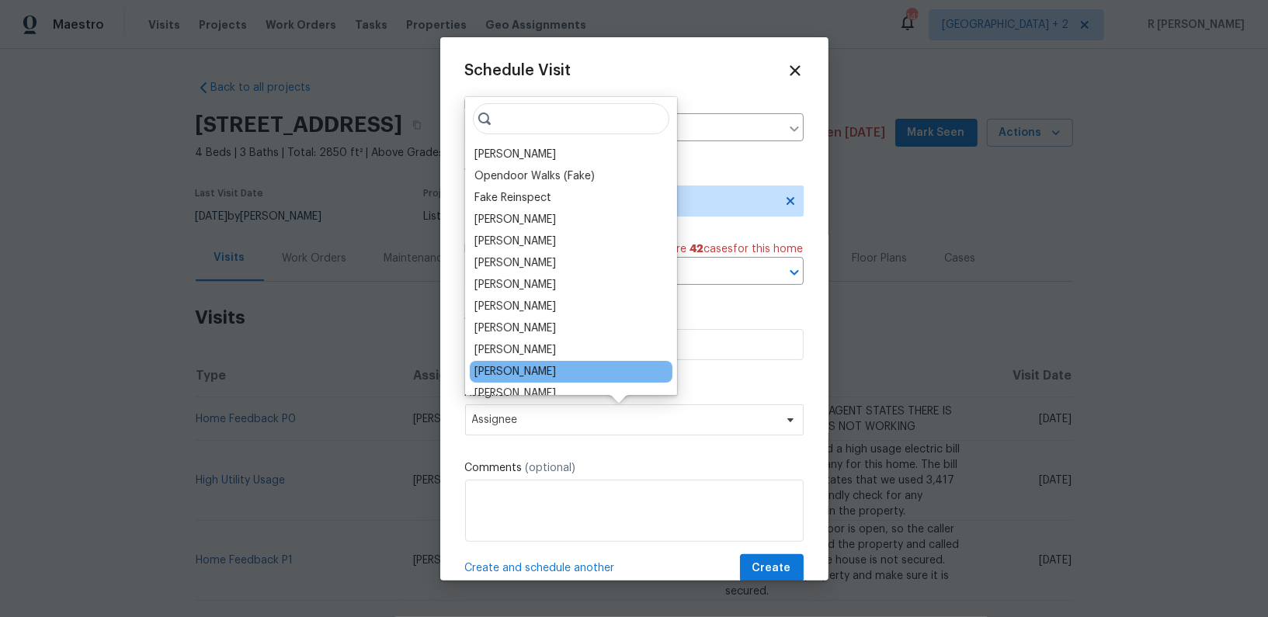
click at [617, 377] on div "[PERSON_NAME]" at bounding box center [571, 372] width 203 height 22
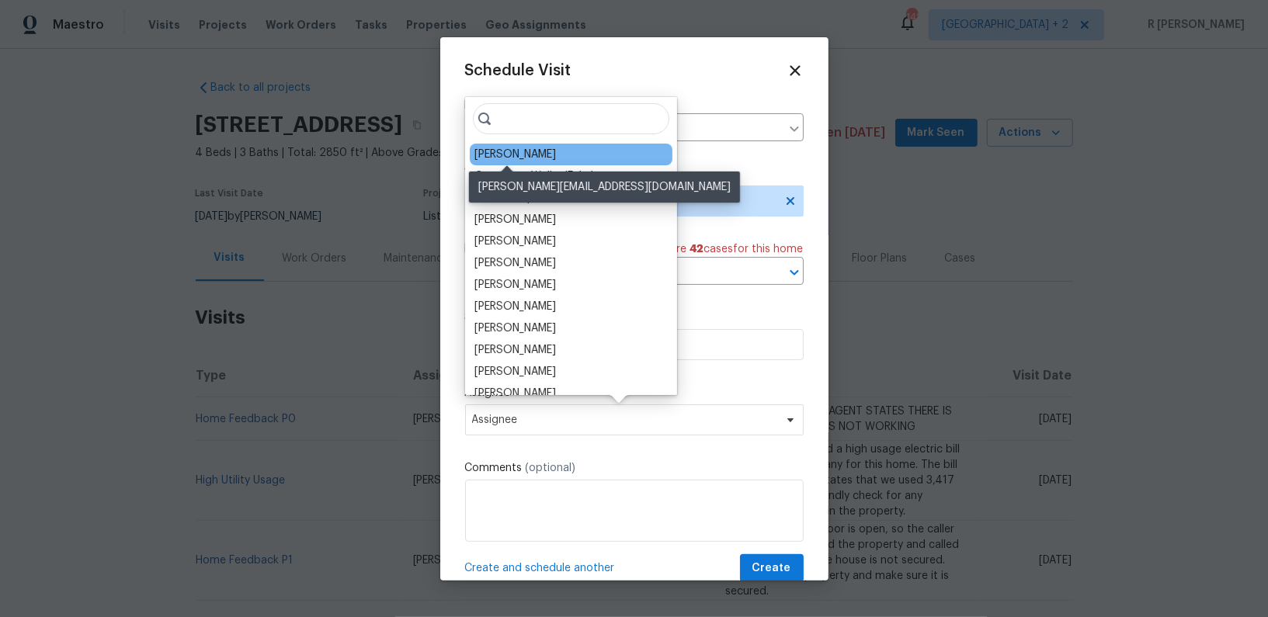
click at [502, 151] on div "[PERSON_NAME]" at bounding box center [515, 155] width 82 height 16
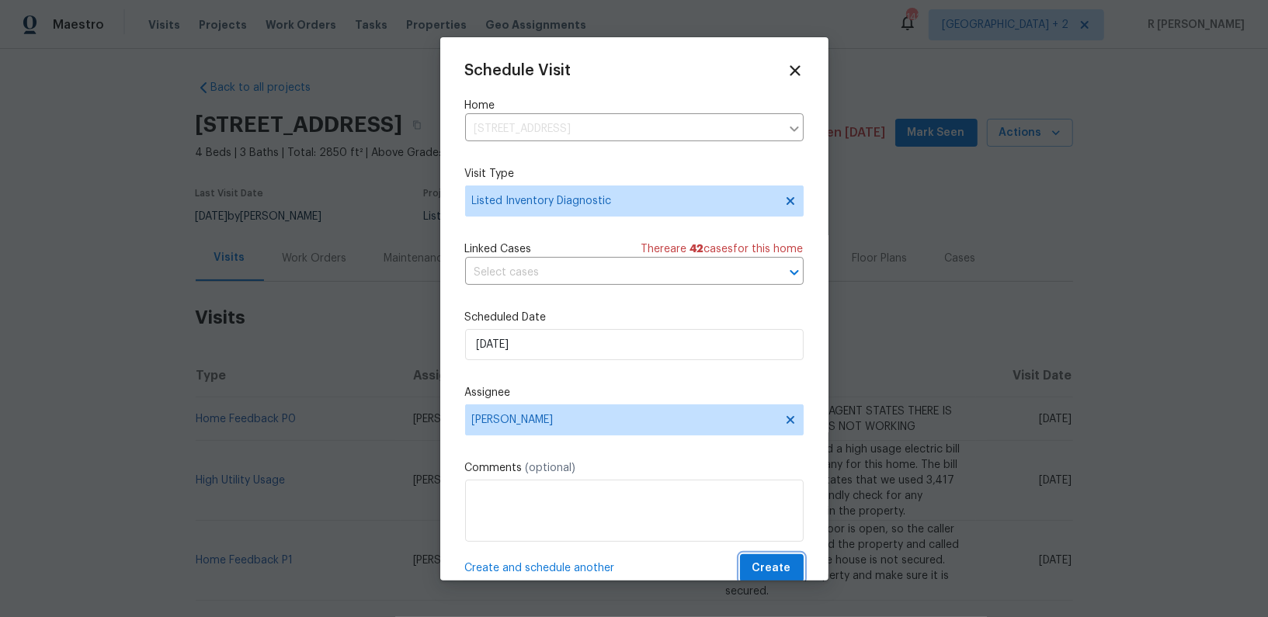
click at [776, 572] on span "Create" at bounding box center [771, 568] width 39 height 19
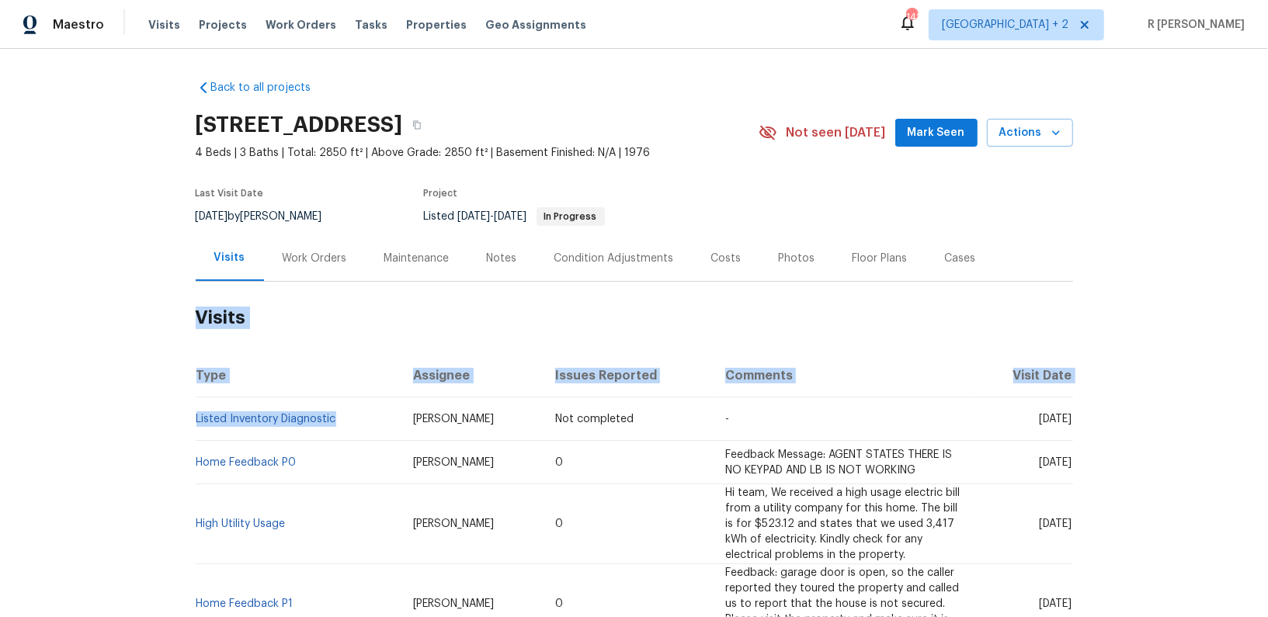
drag, startPoint x: 339, startPoint y: 419, endPoint x: 0, endPoint y: 407, distance: 339.5
click at [0, 407] on div "Back to all projects [STREET_ADDRESS] 4 Beds | 3 Baths | Total: 2850 ft² | Abov…" at bounding box center [634, 333] width 1268 height 568
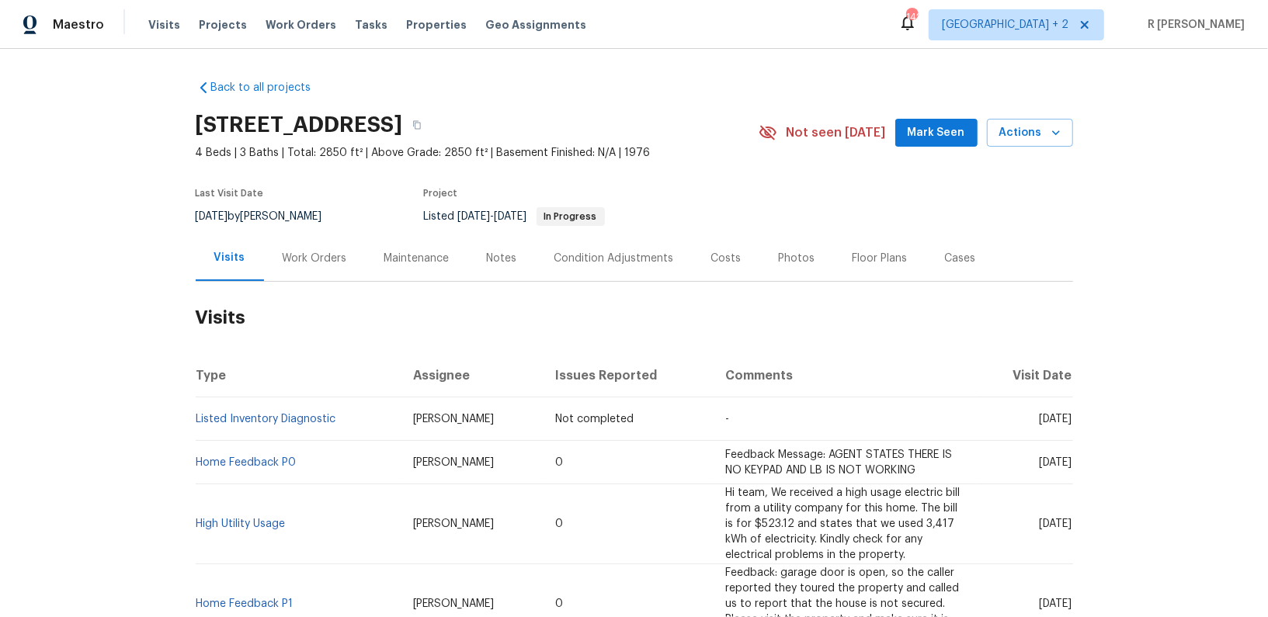
click at [356, 427] on td "Listed Inventory Diagnostic" at bounding box center [298, 419] width 205 height 43
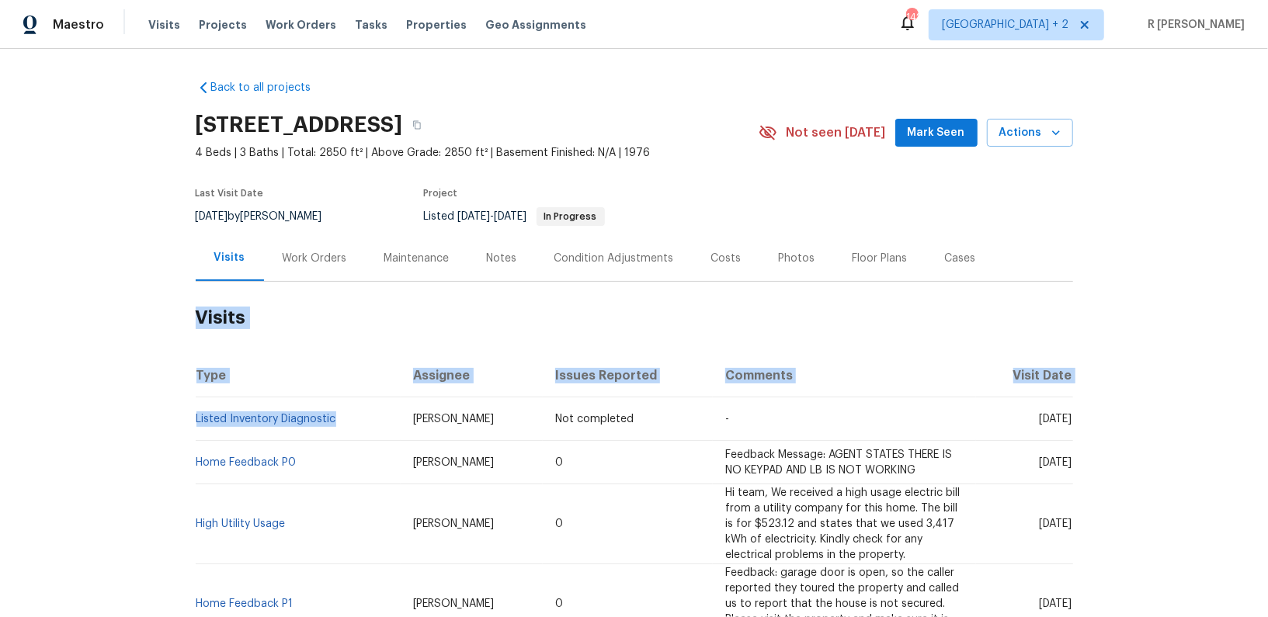
drag, startPoint x: 356, startPoint y: 421, endPoint x: 193, endPoint y: 425, distance: 163.1
click at [193, 425] on div "Back to all projects [STREET_ADDRESS] 4 Beds | 3 Baths | Total: 2850 ft² | Abov…" at bounding box center [634, 333] width 1268 height 568
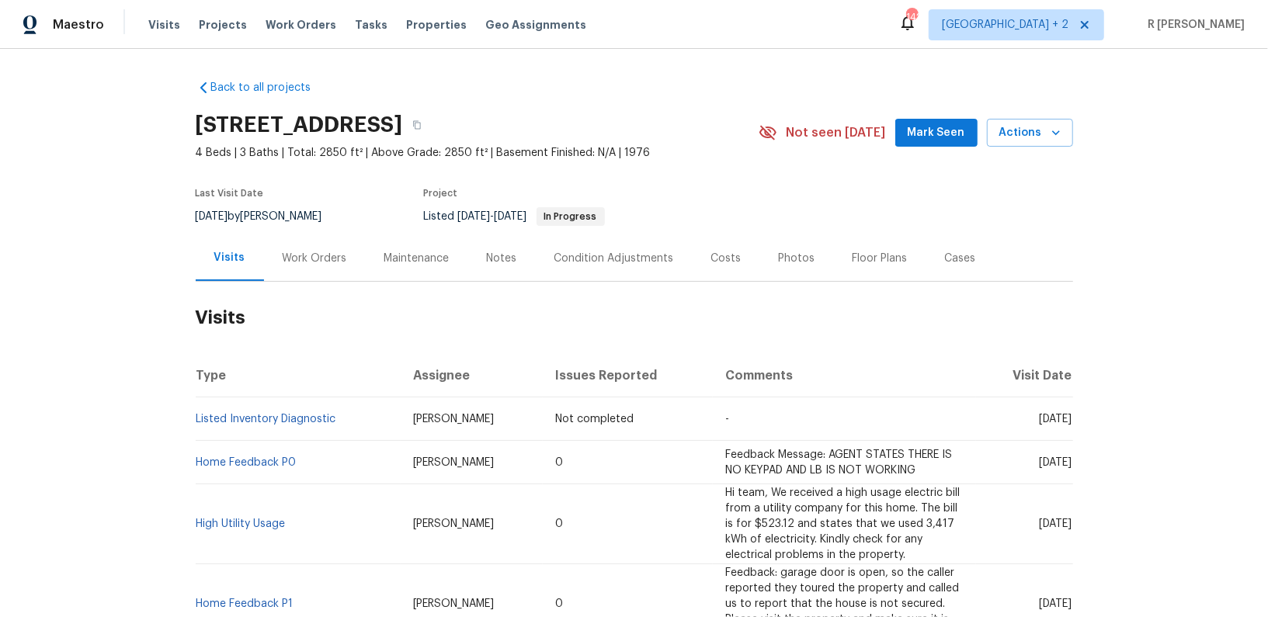
drag, startPoint x: 193, startPoint y: 425, endPoint x: 190, endPoint y: 412, distance: 13.4
click at [190, 412] on div "Back to all projects [STREET_ADDRESS] 4 Beds | 3 Baths | Total: 2850 ft² | Abov…" at bounding box center [634, 333] width 1268 height 568
drag, startPoint x: 347, startPoint y: 421, endPoint x: 196, endPoint y: 425, distance: 150.7
click at [196, 425] on td "Listed Inventory Diagnostic" at bounding box center [298, 419] width 205 height 43
copy link "Listed Inventory Diagnostic"
